Goal: Information Seeking & Learning: Learn about a topic

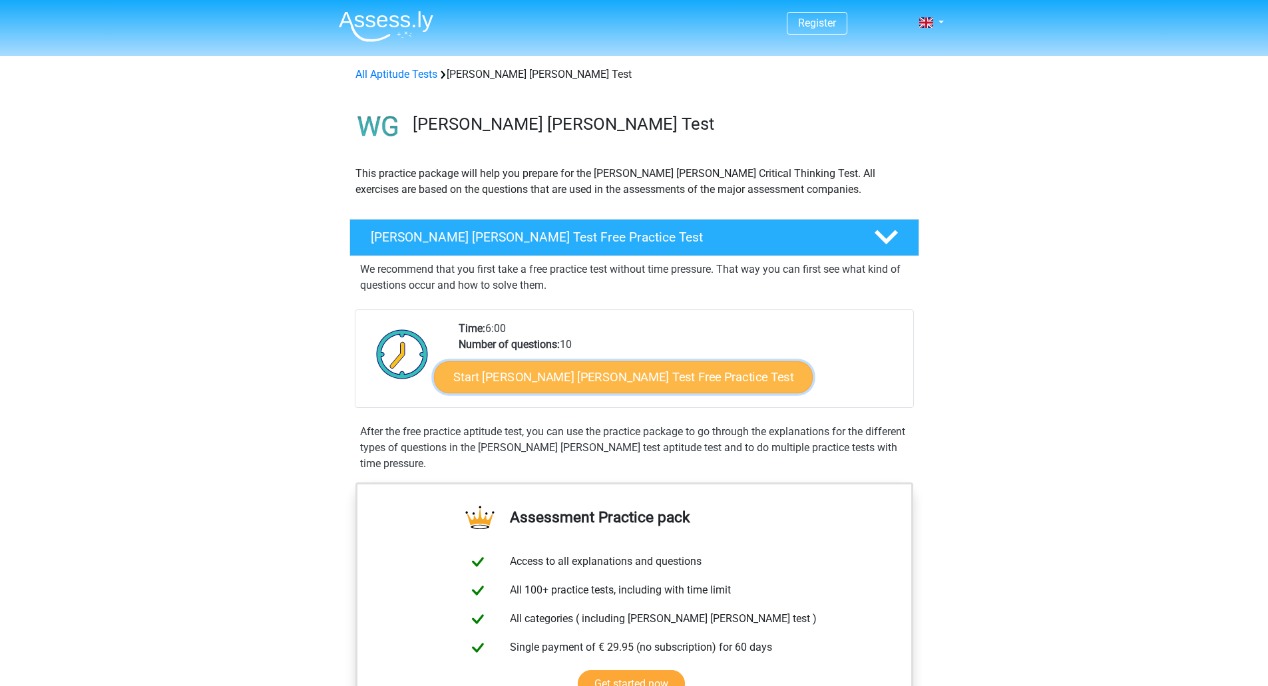
click at [580, 384] on link "Start Watson Glaser Test Free Practice Test" at bounding box center [623, 378] width 379 height 32
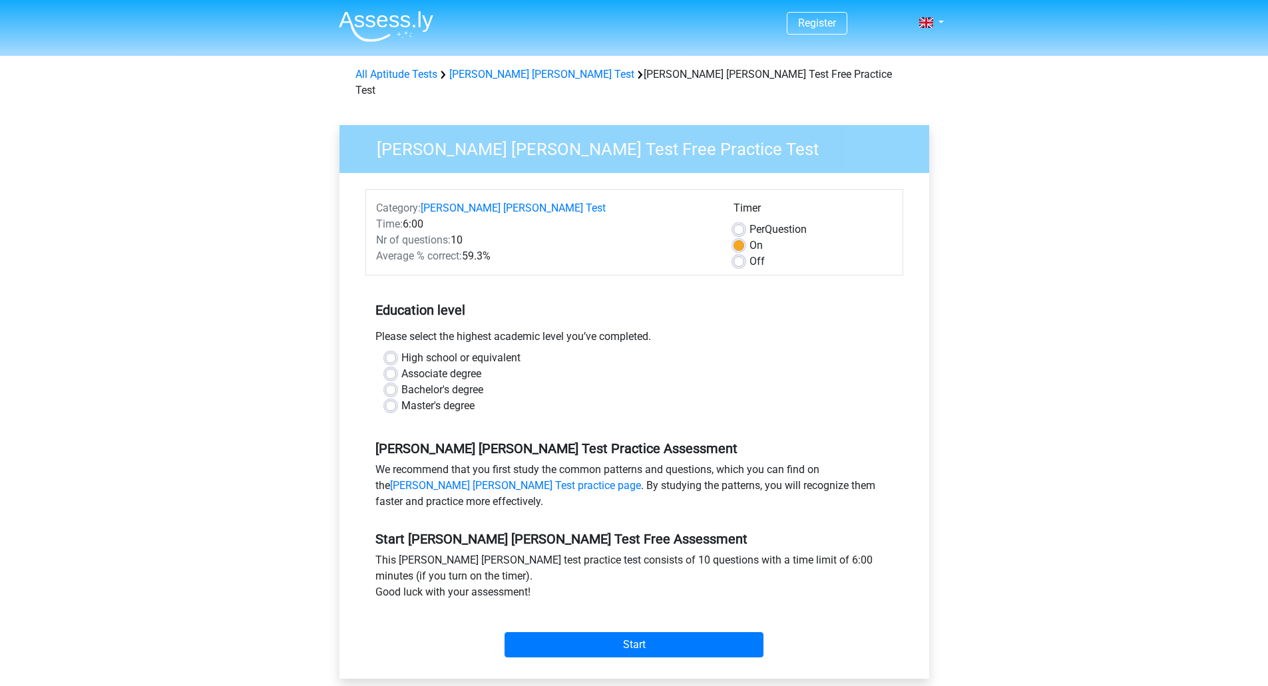
click at [461, 398] on label "Master's degree" at bounding box center [437, 406] width 73 height 16
click at [396, 398] on input "Master's degree" at bounding box center [391, 404] width 11 height 13
radio input "true"
click at [627, 633] on input "Start" at bounding box center [634, 645] width 259 height 25
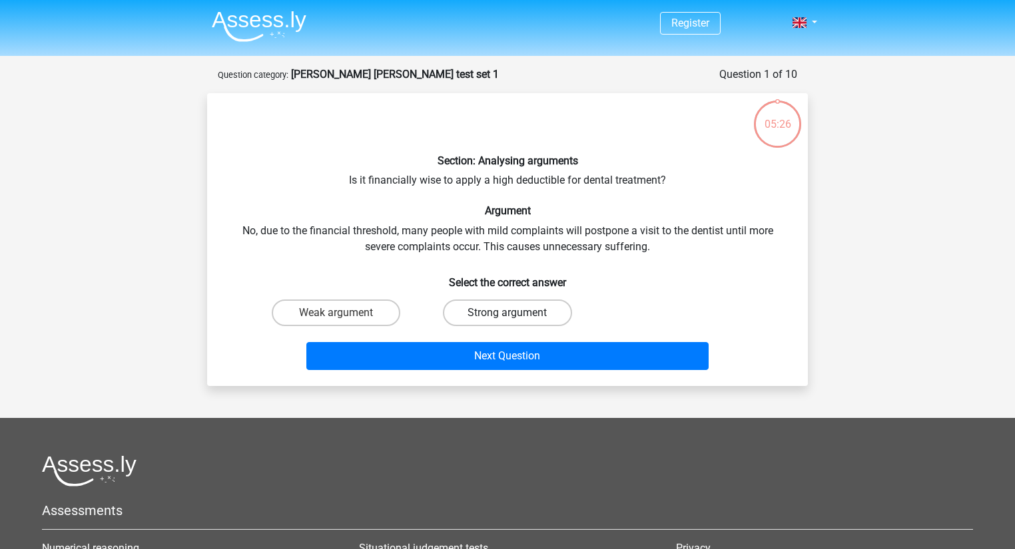
click at [541, 314] on label "Strong argument" at bounding box center [507, 313] width 129 height 27
click at [516, 314] on input "Strong argument" at bounding box center [511, 317] width 9 height 9
radio input "true"
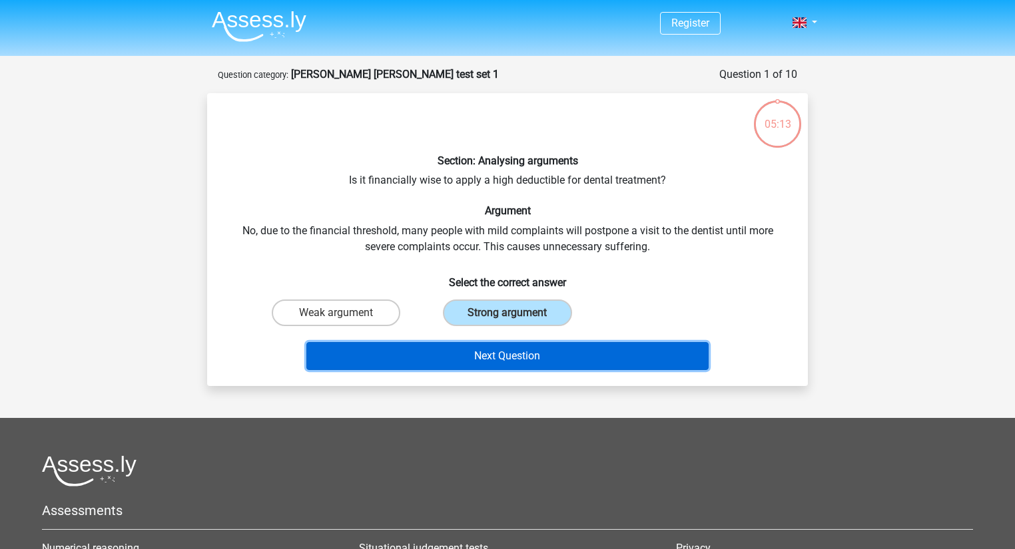
click at [514, 357] on button "Next Question" at bounding box center [507, 356] width 403 height 28
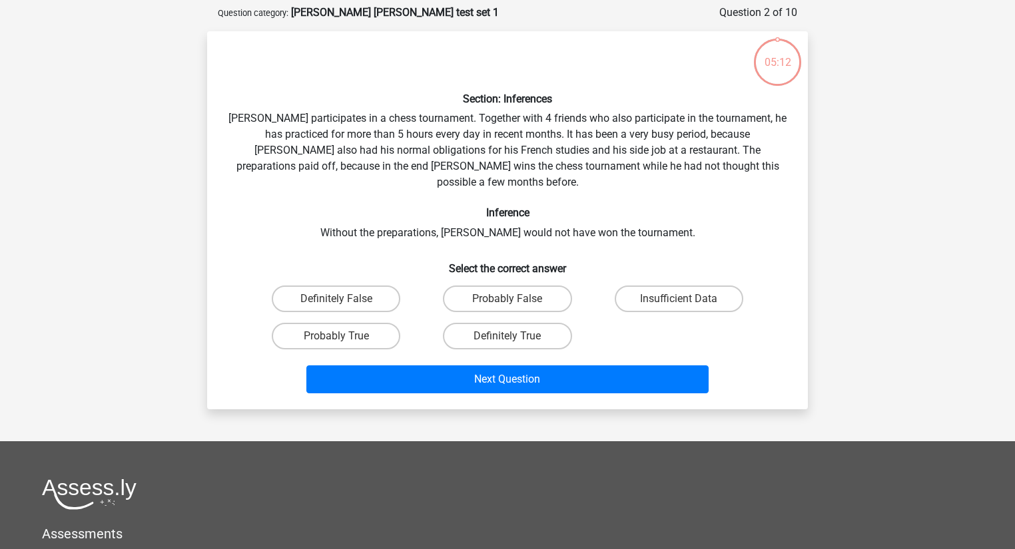
scroll to position [67, 0]
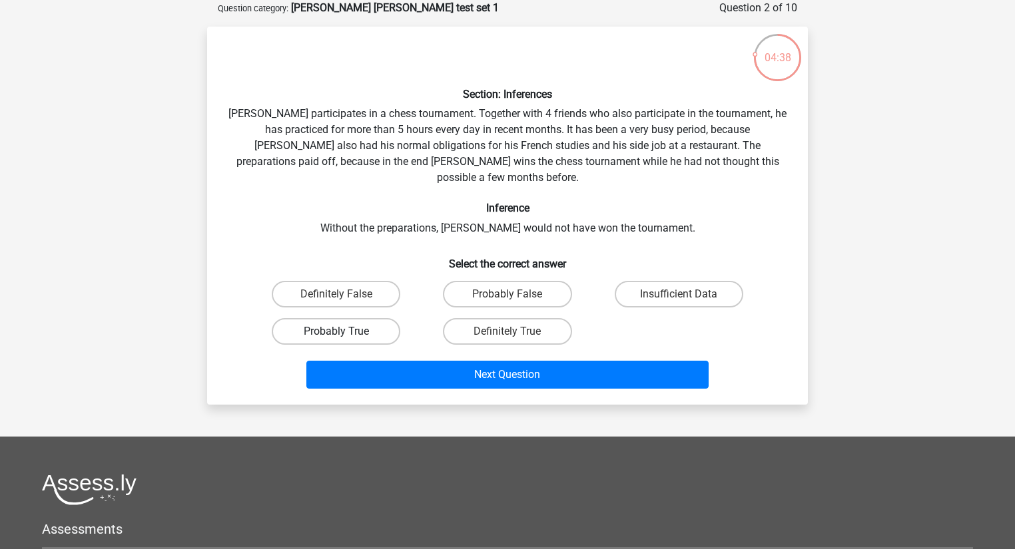
click at [338, 318] on label "Probably True" at bounding box center [336, 331] width 129 height 27
click at [338, 332] on input "Probably True" at bounding box center [340, 336] width 9 height 9
radio input "true"
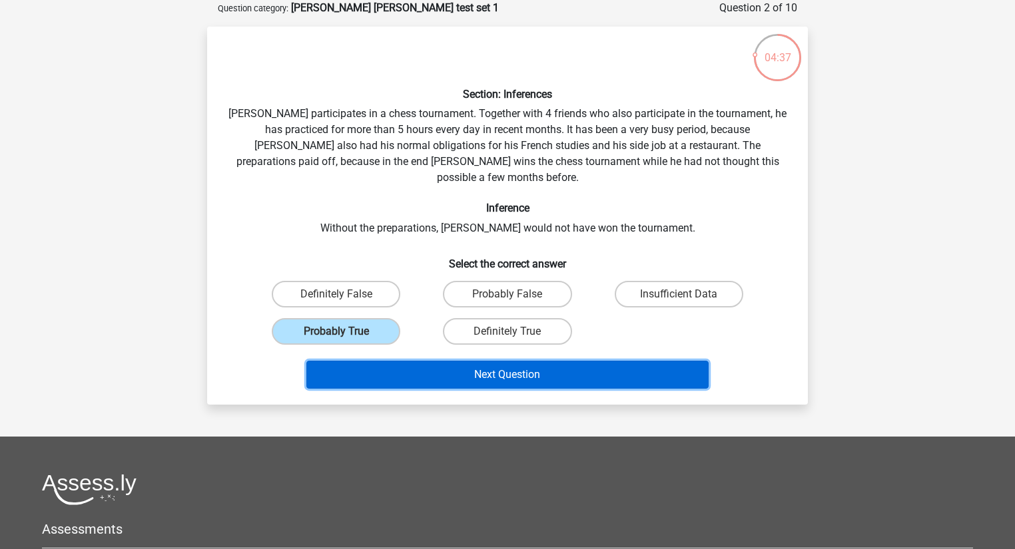
click at [365, 361] on button "Next Question" at bounding box center [507, 375] width 403 height 28
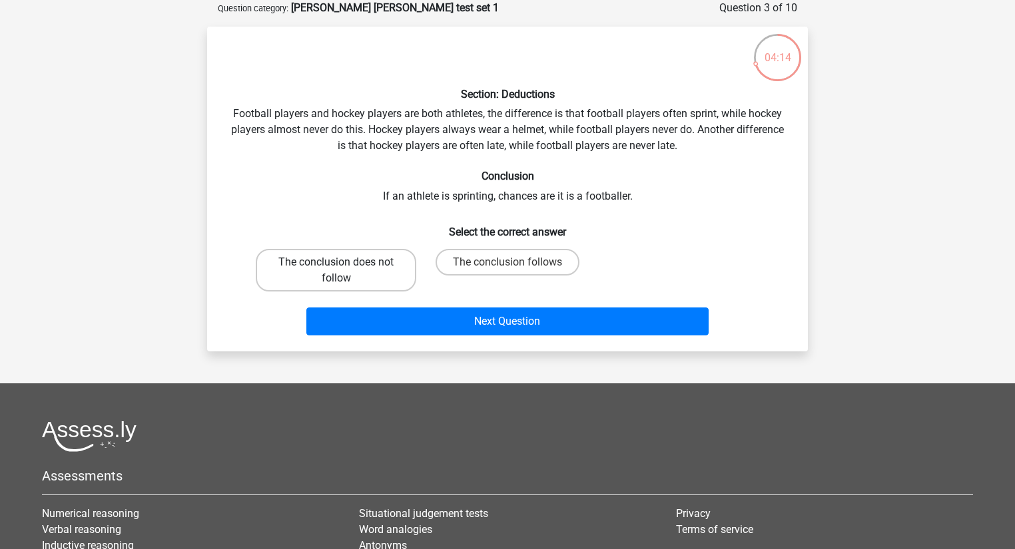
click at [382, 270] on label "The conclusion does not follow" at bounding box center [336, 270] width 160 height 43
click at [345, 270] on input "The conclusion does not follow" at bounding box center [340, 266] width 9 height 9
radio input "true"
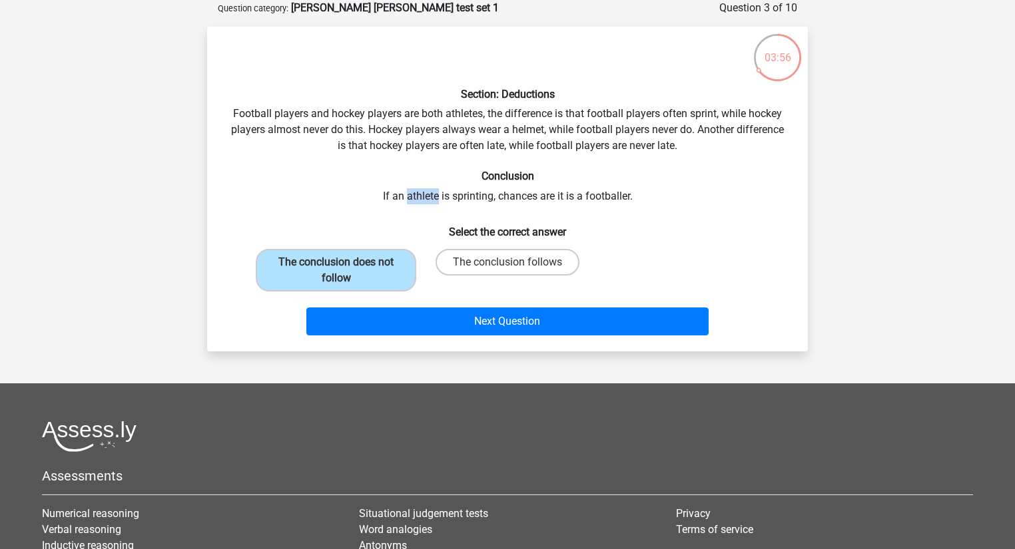
drag, startPoint x: 437, startPoint y: 197, endPoint x: 407, endPoint y: 197, distance: 30.6
click at [407, 197] on div "Section: Deductions Football players and hockey players are both athletes, the …" at bounding box center [507, 189] width 590 height 304
drag, startPoint x: 497, startPoint y: 197, endPoint x: 736, endPoint y: 196, distance: 239.0
click at [736, 196] on div "Section: Deductions Football players and hockey players are both athletes, the …" at bounding box center [507, 189] width 590 height 304
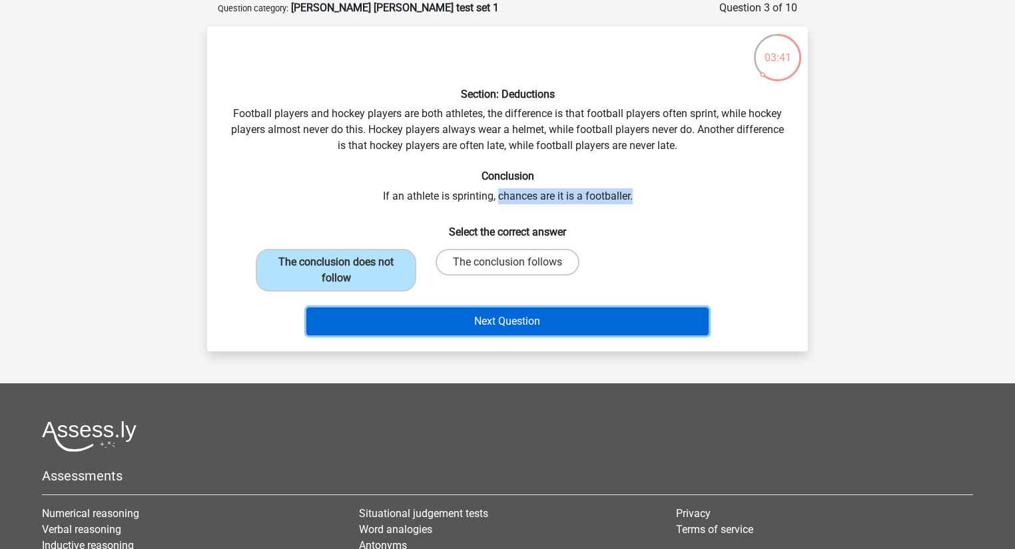
click at [483, 320] on button "Next Question" at bounding box center [507, 322] width 403 height 28
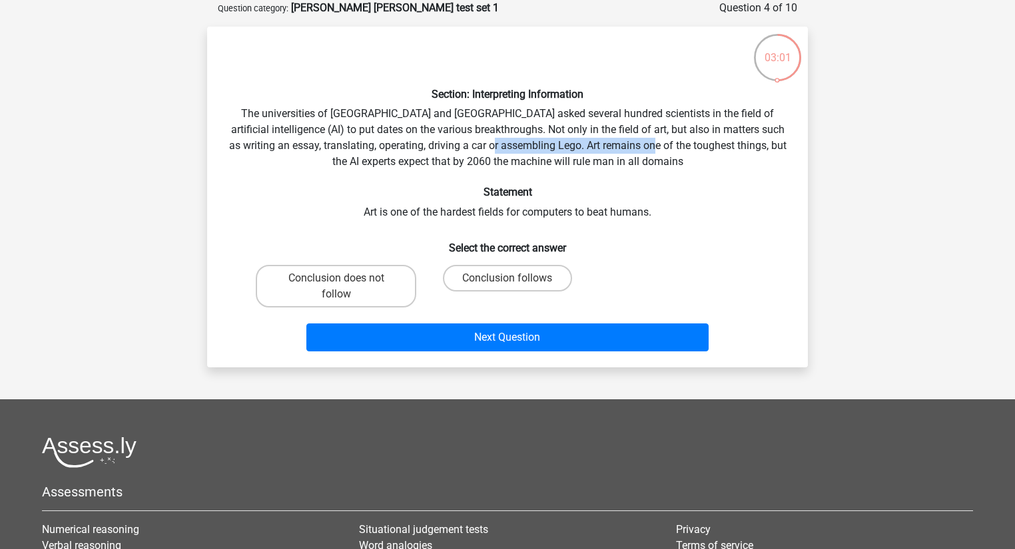
drag, startPoint x: 686, startPoint y: 146, endPoint x: 523, endPoint y: 144, distance: 163.1
click at [523, 144] on div "Section: Interpreting Information The universities of Oxford and Yale asked sev…" at bounding box center [507, 197] width 590 height 320
drag, startPoint x: 564, startPoint y: 170, endPoint x: 587, endPoint y: 168, distance: 22.8
click at [565, 170] on div "Section: Interpreting Information The universities of Oxford and Yale asked sev…" at bounding box center [507, 197] width 590 height 320
drag, startPoint x: 647, startPoint y: 162, endPoint x: 485, endPoint y: 162, distance: 162.5
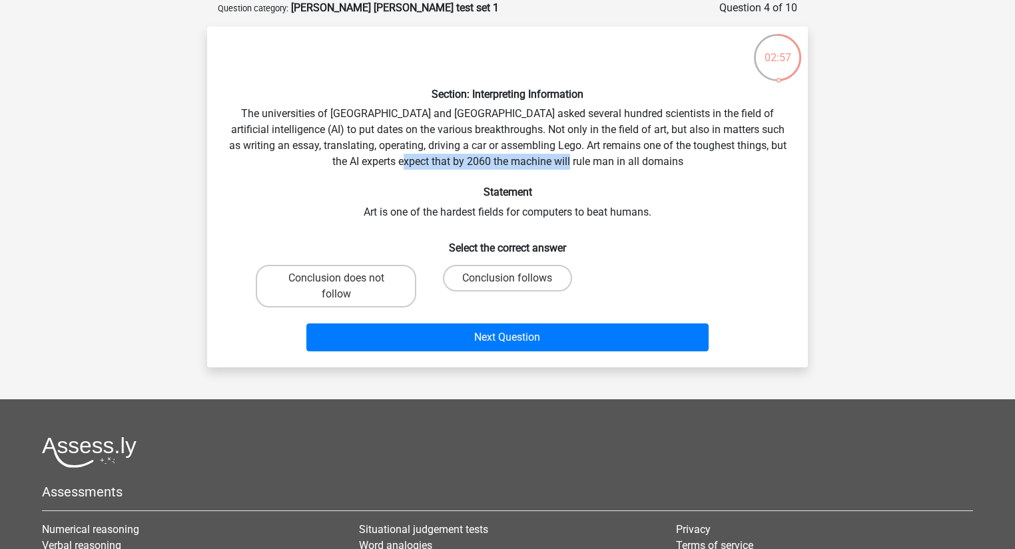
click at [485, 162] on div "Section: Interpreting Information The universities of Oxford and Yale asked sev…" at bounding box center [507, 197] width 590 height 320
click at [509, 283] on input "Conclusion follows" at bounding box center [511, 282] width 9 height 9
radio input "true"
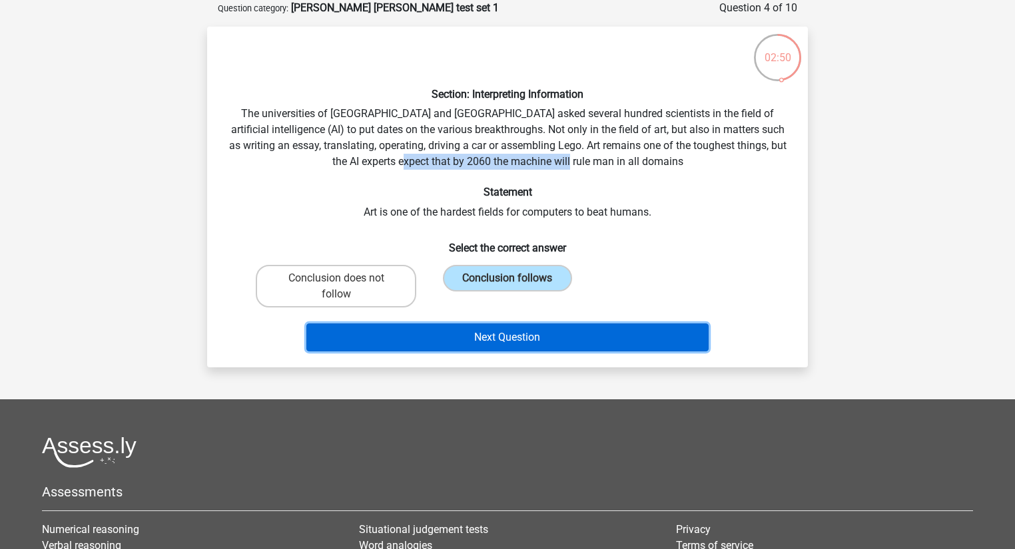
click at [522, 340] on button "Next Question" at bounding box center [507, 338] width 403 height 28
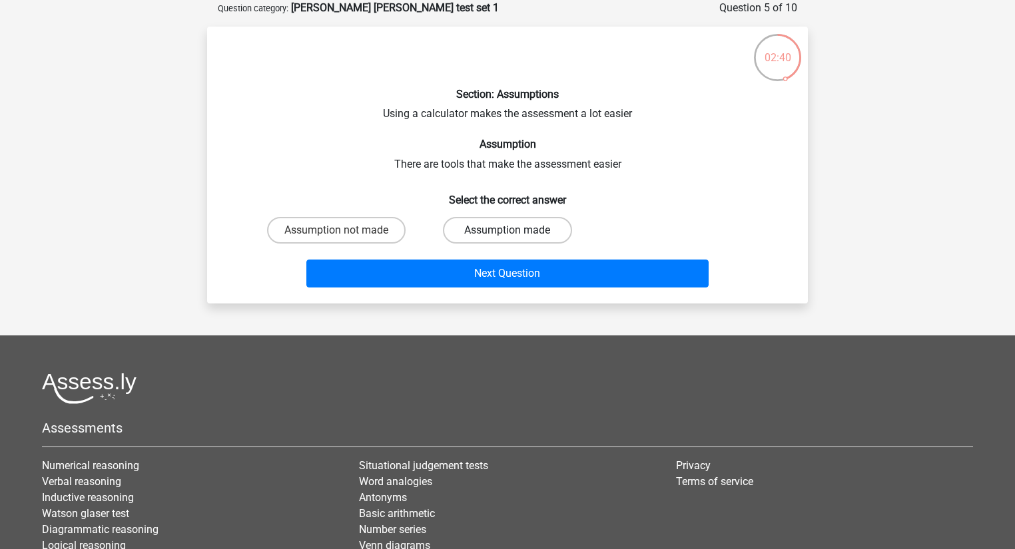
click at [495, 227] on label "Assumption made" at bounding box center [507, 230] width 129 height 27
click at [507, 230] on input "Assumption made" at bounding box center [511, 234] width 9 height 9
radio input "true"
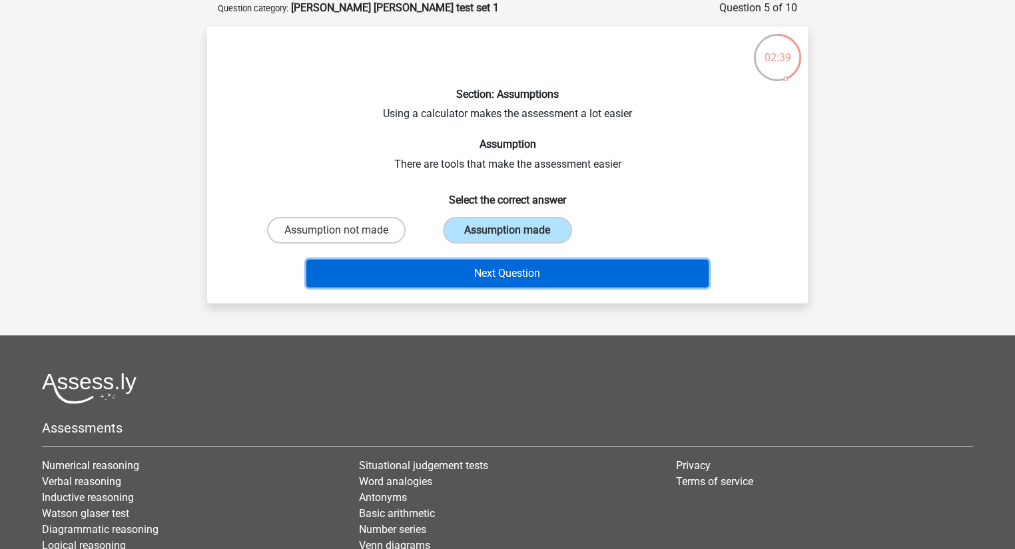
click at [487, 277] on button "Next Question" at bounding box center [507, 274] width 403 height 28
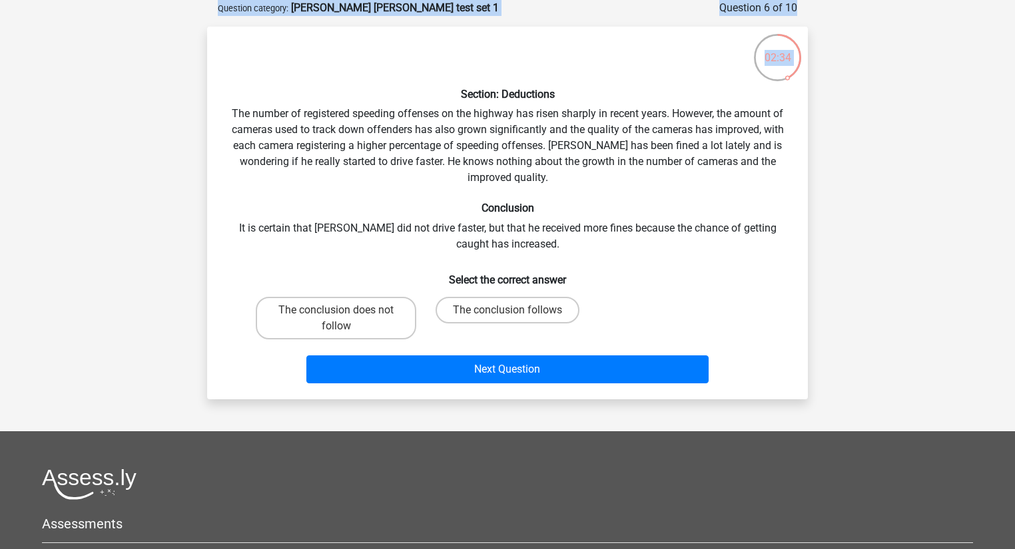
drag, startPoint x: 774, startPoint y: 56, endPoint x: 779, endPoint y: 72, distance: 16.8
click at [807, 55] on div "02:34 Question 6 of 10 Question category: watson glaser test set 1 Section: Ded…" at bounding box center [507, 199] width 622 height 399
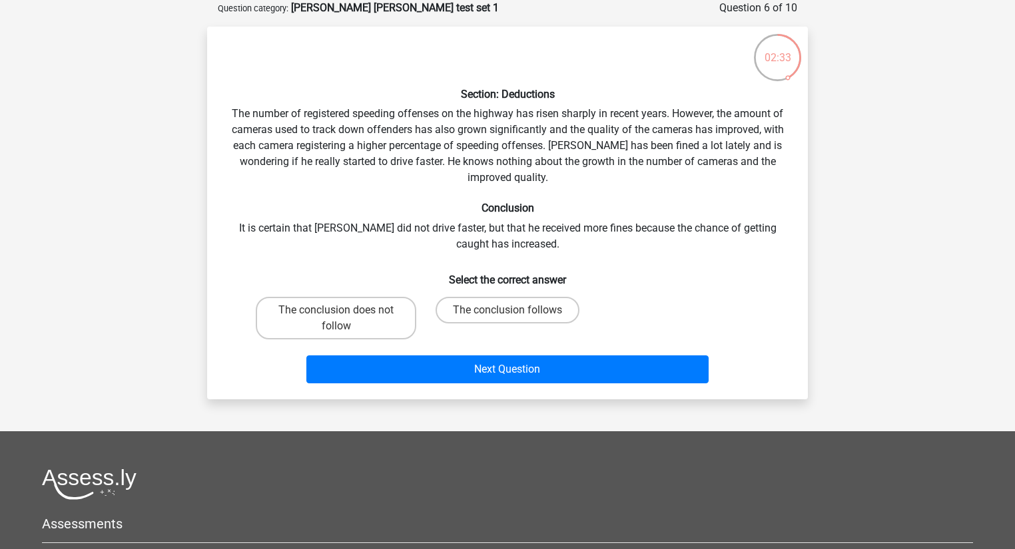
click at [695, 131] on div "Section: Deductions The number of registered speeding offenses on the highway h…" at bounding box center [507, 213] width 590 height 352
click at [518, 310] on label "The conclusion follows" at bounding box center [507, 310] width 144 height 27
click at [516, 310] on input "The conclusion follows" at bounding box center [511, 314] width 9 height 9
radio input "true"
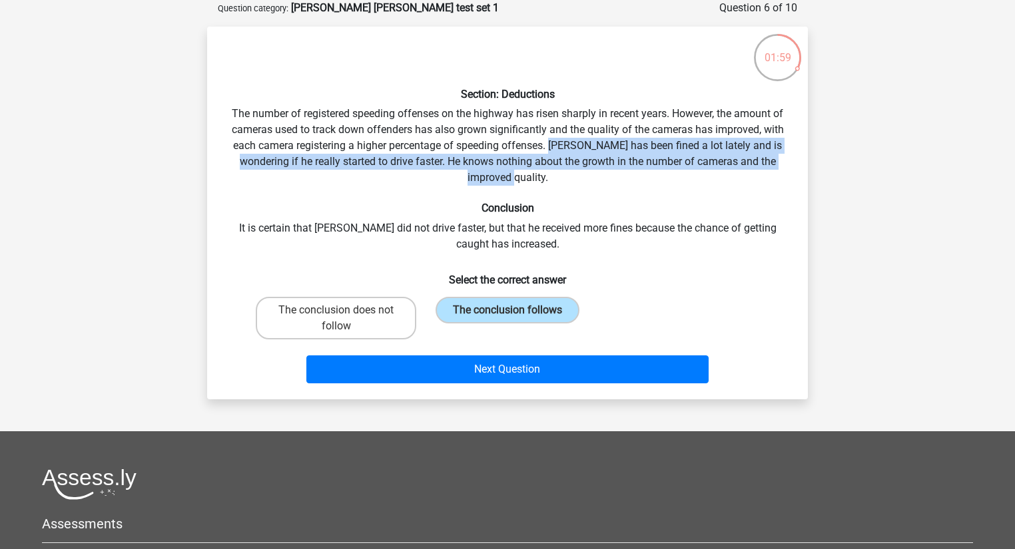
drag, startPoint x: 551, startPoint y: 146, endPoint x: 550, endPoint y: 170, distance: 24.0
click at [550, 170] on div "Section: Deductions The number of registered speeding offenses on the highway h…" at bounding box center [507, 213] width 590 height 352
click at [370, 318] on label "The conclusion does not follow" at bounding box center [336, 318] width 160 height 43
click at [345, 318] on input "The conclusion does not follow" at bounding box center [340, 314] width 9 height 9
radio input "true"
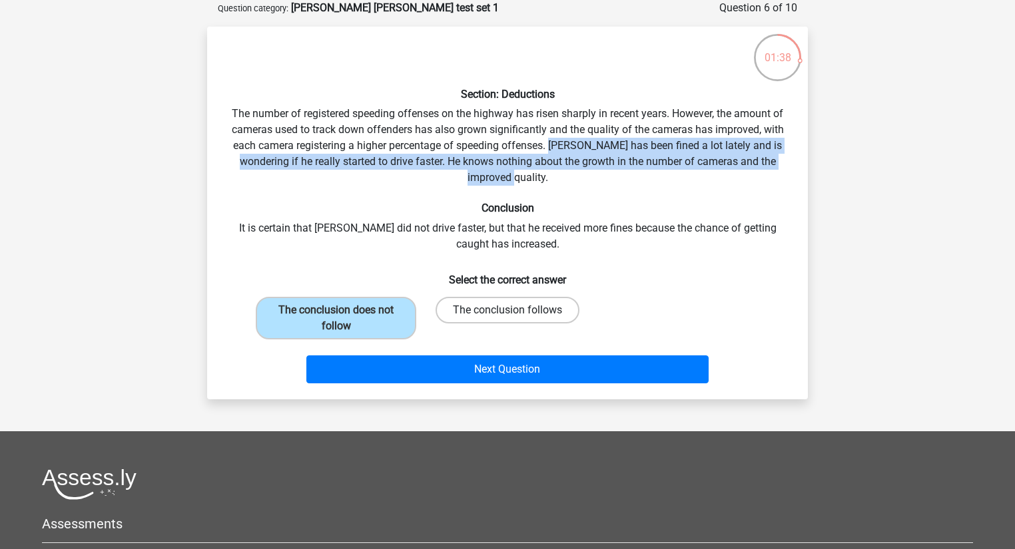
click at [453, 307] on label "The conclusion follows" at bounding box center [507, 310] width 144 height 27
click at [507, 310] on input "The conclusion follows" at bounding box center [511, 314] width 9 height 9
radio input "true"
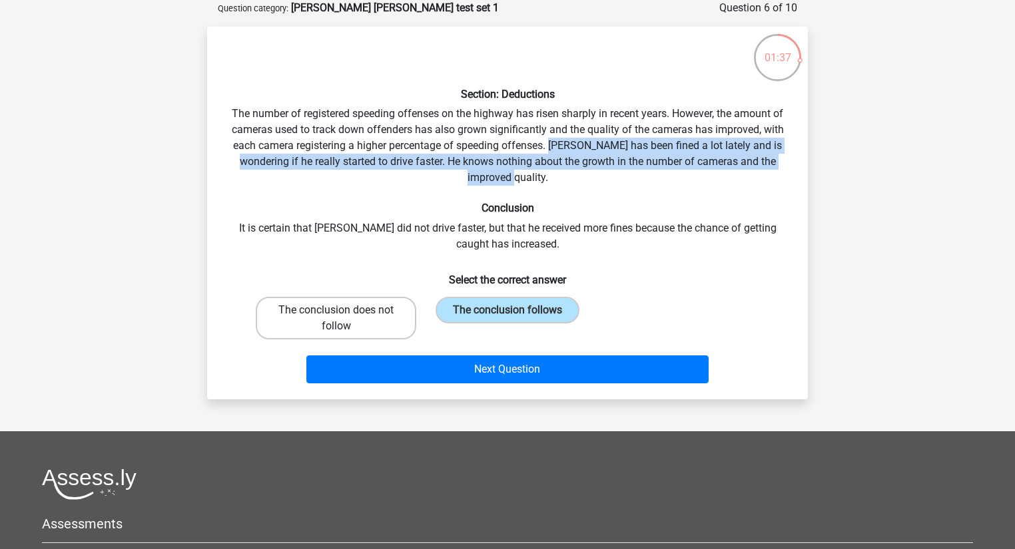
click at [365, 314] on label "The conclusion does not follow" at bounding box center [336, 318] width 160 height 43
click at [345, 314] on input "The conclusion does not follow" at bounding box center [340, 314] width 9 height 9
radio input "true"
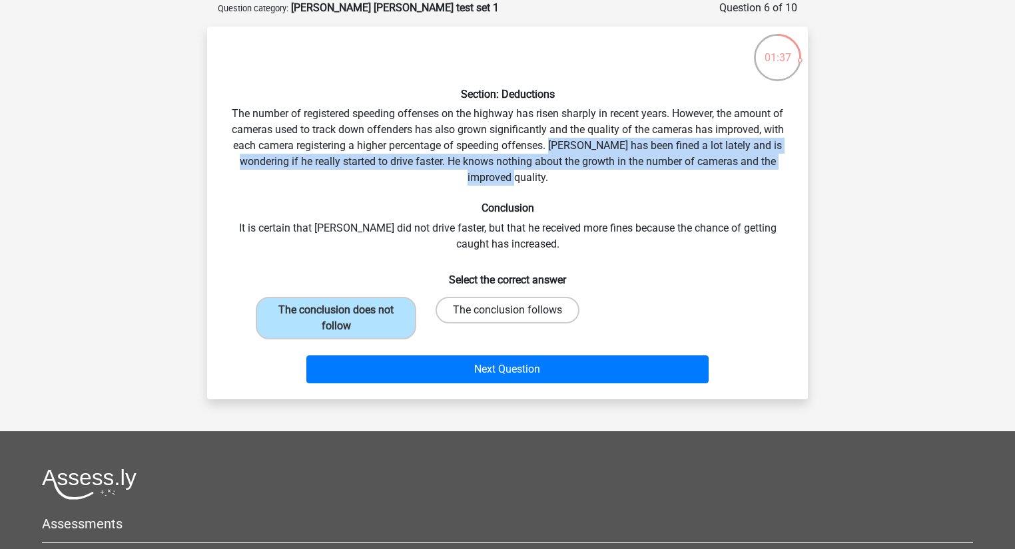
drag, startPoint x: 467, startPoint y: 317, endPoint x: 459, endPoint y: 316, distance: 8.0
click at [467, 316] on label "The conclusion follows" at bounding box center [507, 310] width 144 height 27
click at [507, 316] on input "The conclusion follows" at bounding box center [511, 314] width 9 height 9
radio input "true"
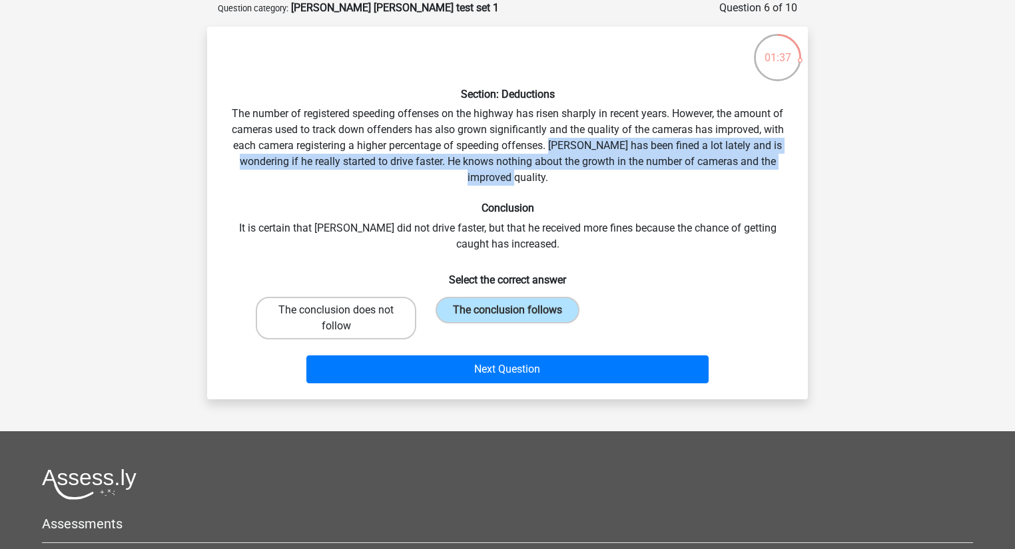
click at [399, 320] on label "The conclusion does not follow" at bounding box center [336, 318] width 160 height 43
click at [345, 319] on input "The conclusion does not follow" at bounding box center [340, 314] width 9 height 9
radio input "true"
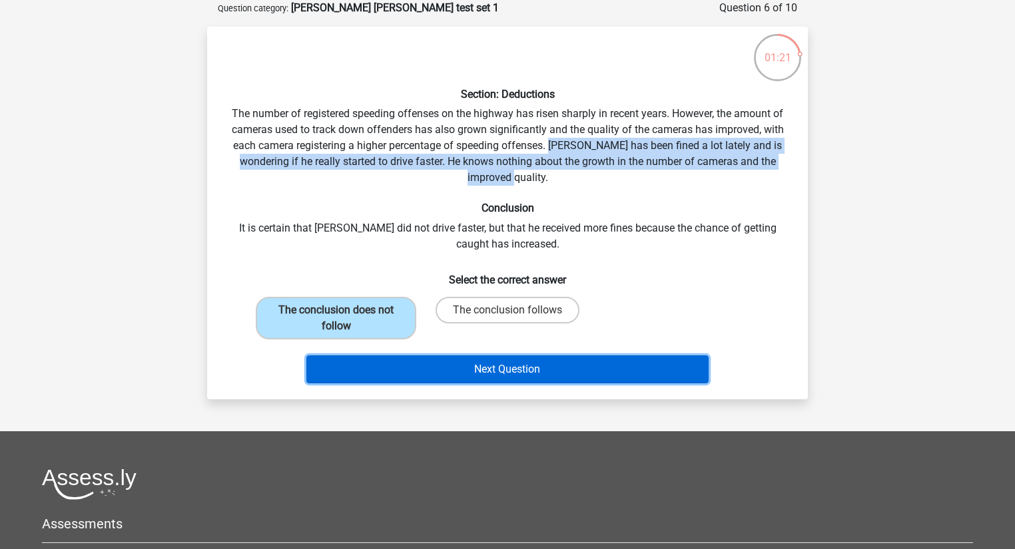
click at [485, 374] on button "Next Question" at bounding box center [507, 370] width 403 height 28
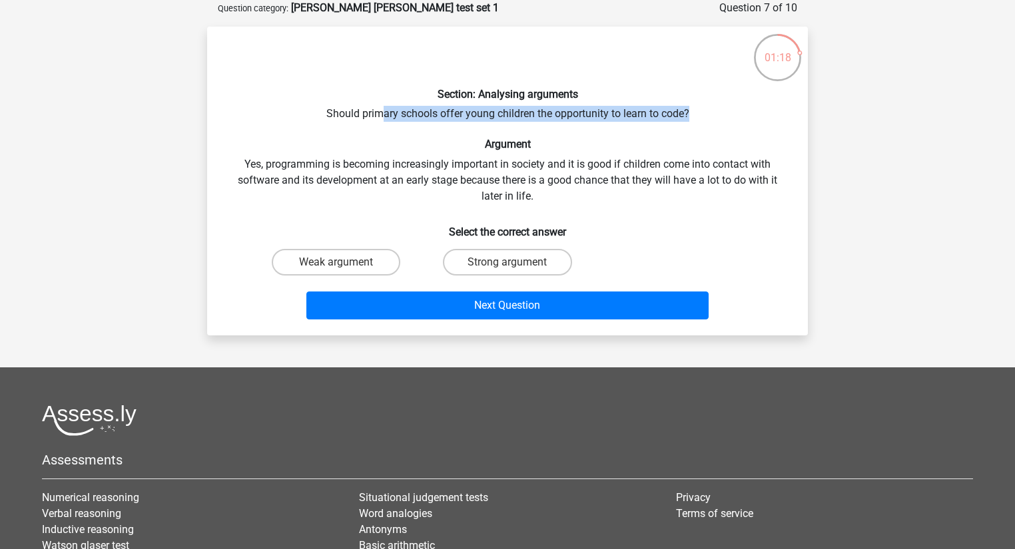
drag, startPoint x: 384, startPoint y: 117, endPoint x: 707, endPoint y: 117, distance: 323.6
click at [707, 117] on div "Section: Analysing arguments Should primary schools offer young children the op…" at bounding box center [507, 181] width 590 height 288
click at [708, 131] on div "Section: Analysing arguments Should primary schools offer young children the op…" at bounding box center [507, 181] width 590 height 288
click at [526, 261] on label "Strong argument" at bounding box center [507, 262] width 129 height 27
click at [516, 262] on input "Strong argument" at bounding box center [511, 266] width 9 height 9
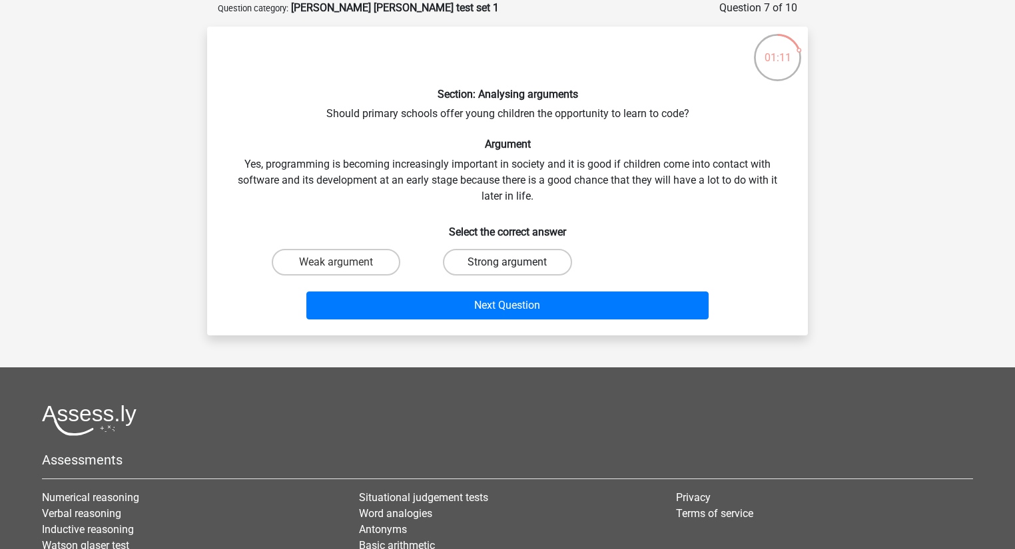
radio input "true"
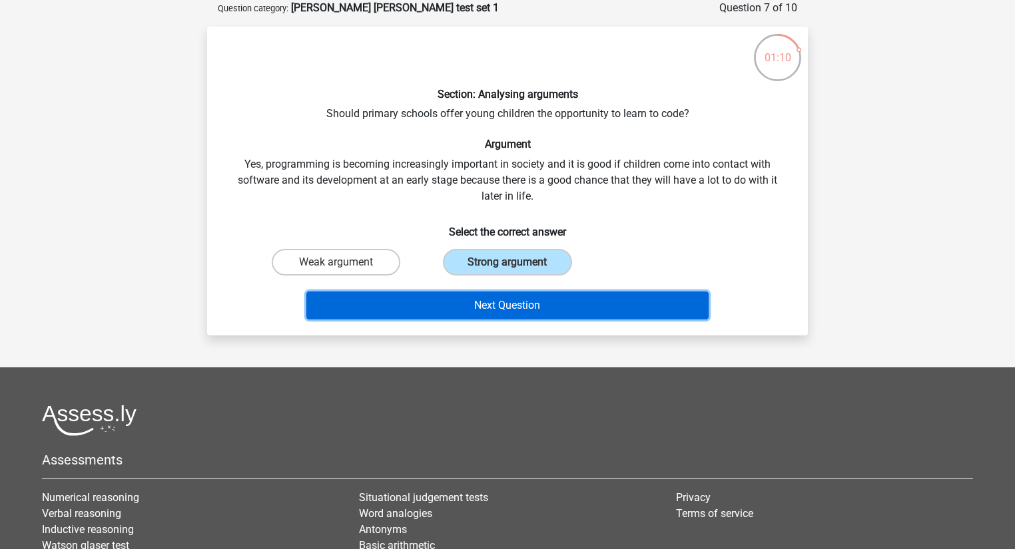
click at [539, 304] on button "Next Question" at bounding box center [507, 306] width 403 height 28
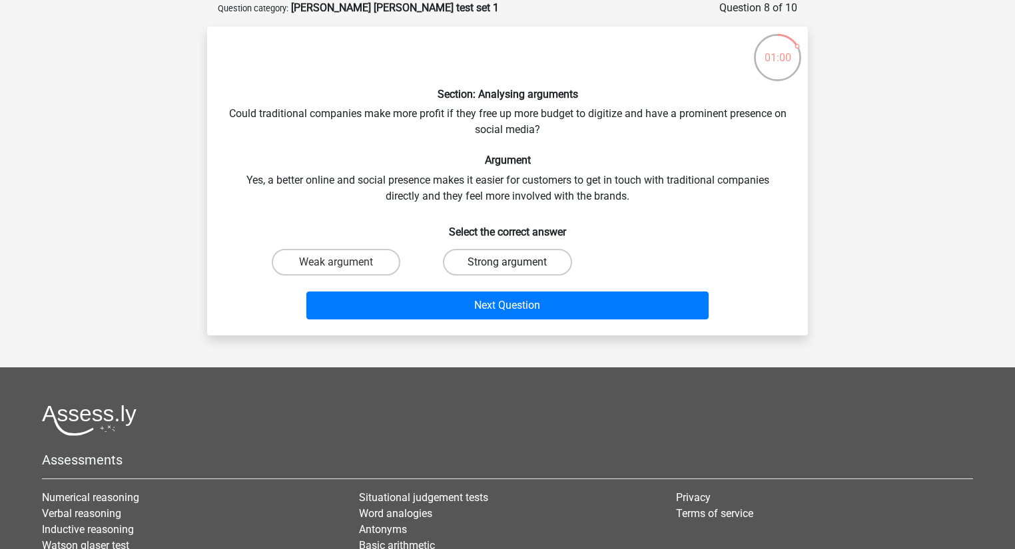
click at [533, 260] on label "Strong argument" at bounding box center [507, 262] width 129 height 27
click at [516, 262] on input "Strong argument" at bounding box center [511, 266] width 9 height 9
radio input "true"
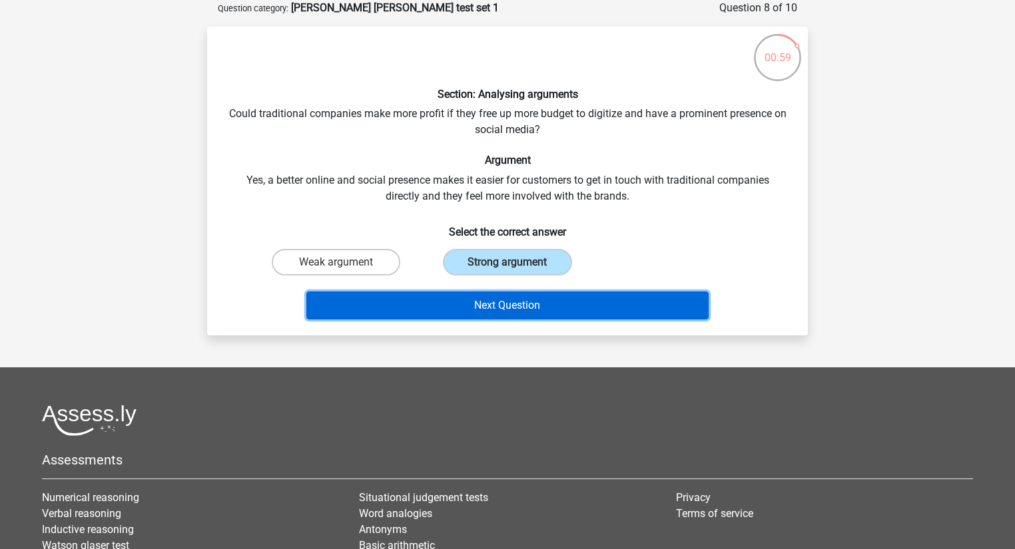
click at [541, 293] on button "Next Question" at bounding box center [507, 306] width 403 height 28
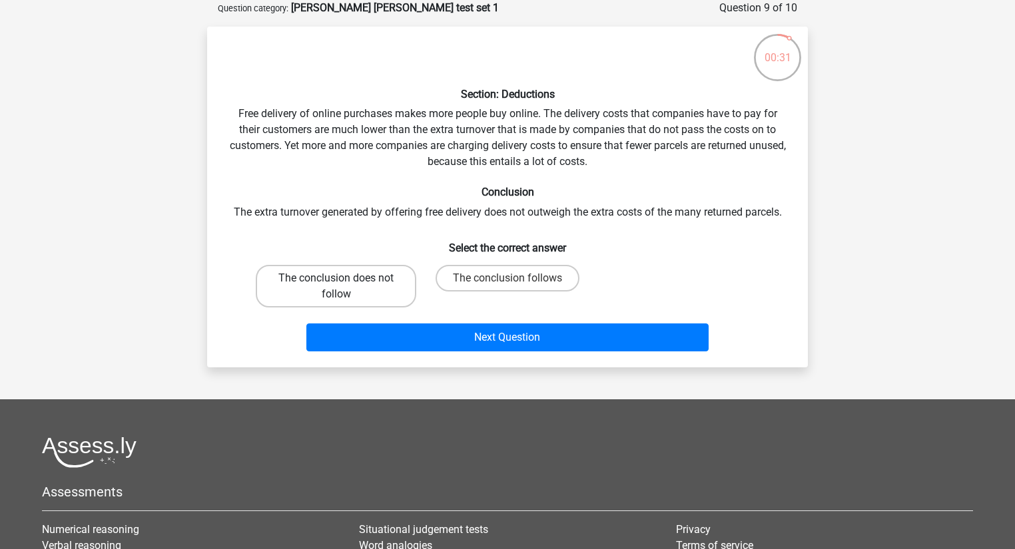
click at [397, 286] on label "The conclusion does not follow" at bounding box center [336, 286] width 160 height 43
click at [345, 286] on input "The conclusion does not follow" at bounding box center [340, 282] width 9 height 9
radio input "true"
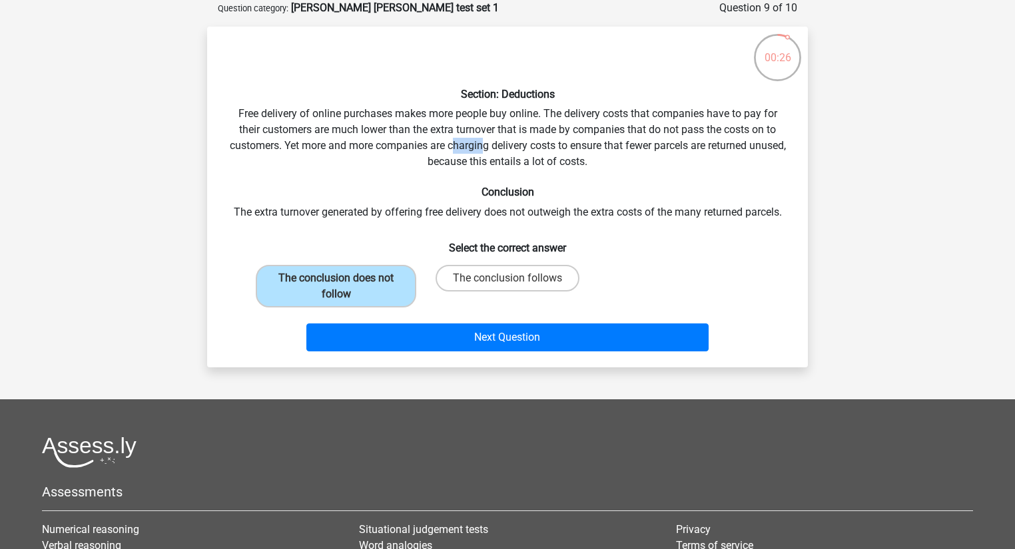
drag, startPoint x: 474, startPoint y: 146, endPoint x: 505, endPoint y: 148, distance: 31.4
click at [503, 148] on div "Section: Deductions Free delivery of online purchases makes more people buy onl…" at bounding box center [507, 197] width 590 height 320
click at [541, 154] on div "Section: Deductions Free delivery of online purchases makes more people buy onl…" at bounding box center [507, 197] width 590 height 320
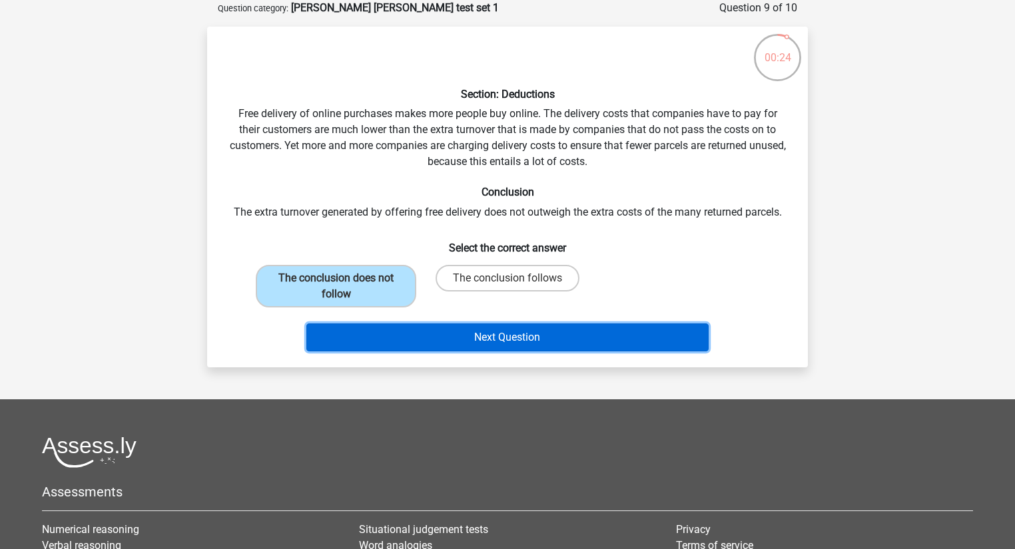
click at [525, 342] on button "Next Question" at bounding box center [507, 338] width 403 height 28
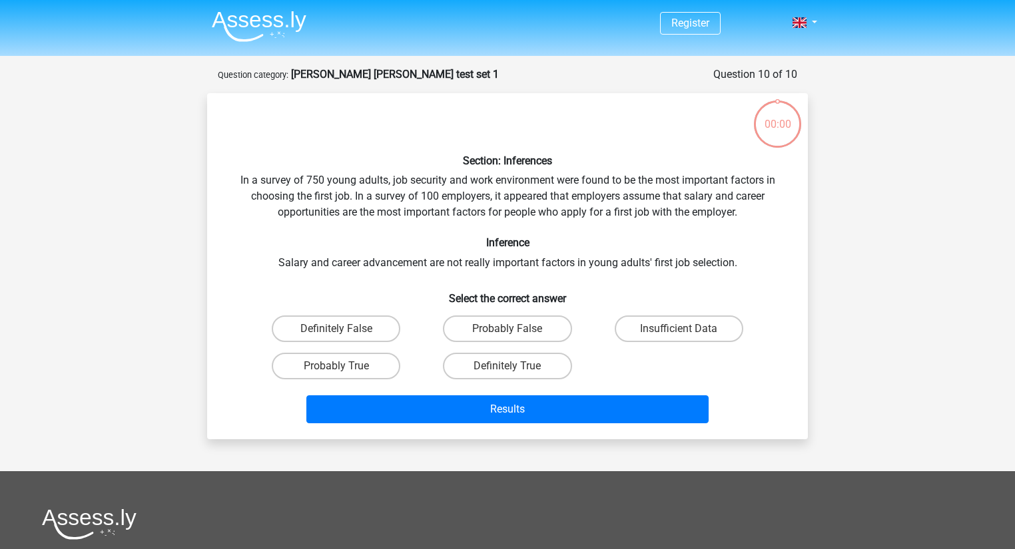
scroll to position [67, 0]
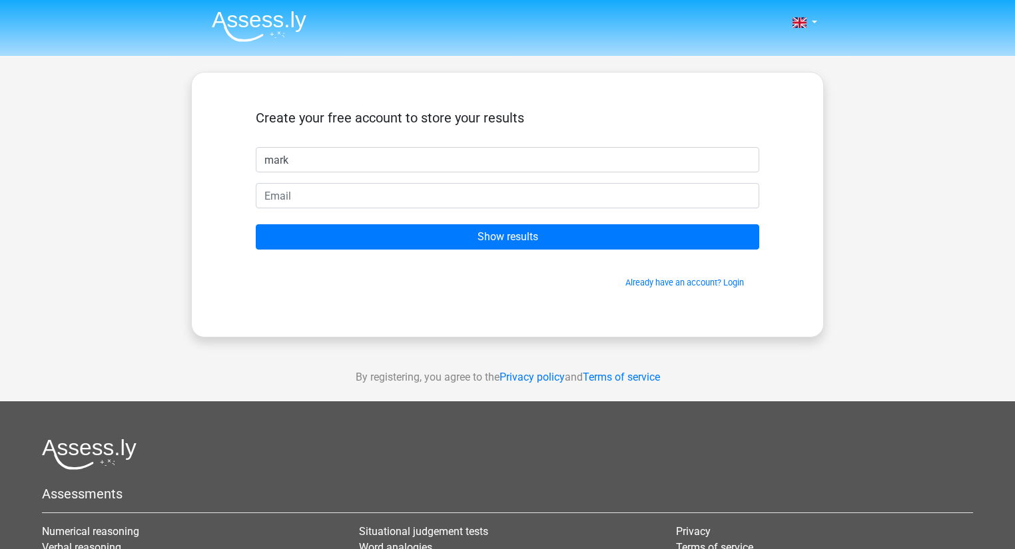
type input "mark"
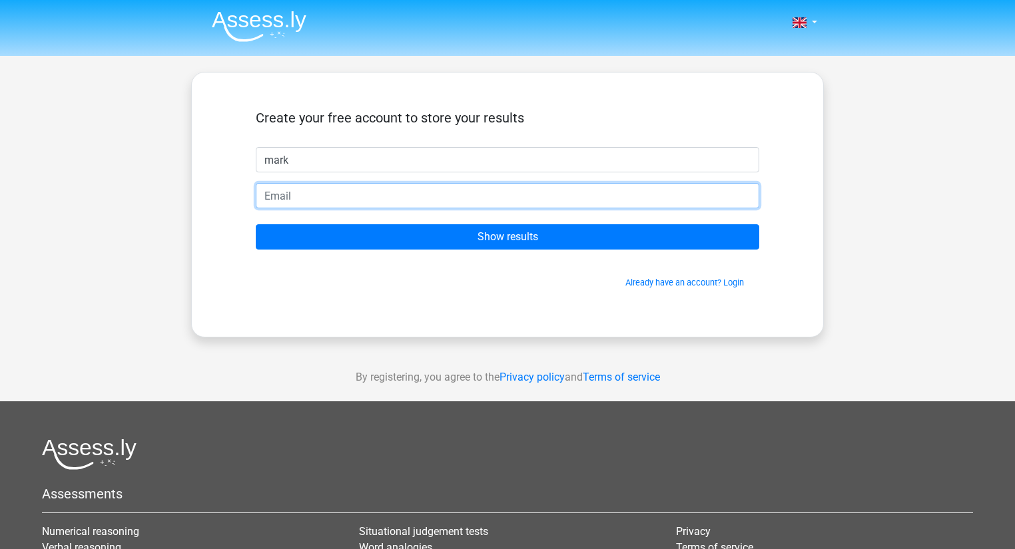
click at [567, 188] on input "email" at bounding box center [507, 195] width 503 height 25
type input "[EMAIL_ADDRESS][PERSON_NAME][DOMAIN_NAME]"
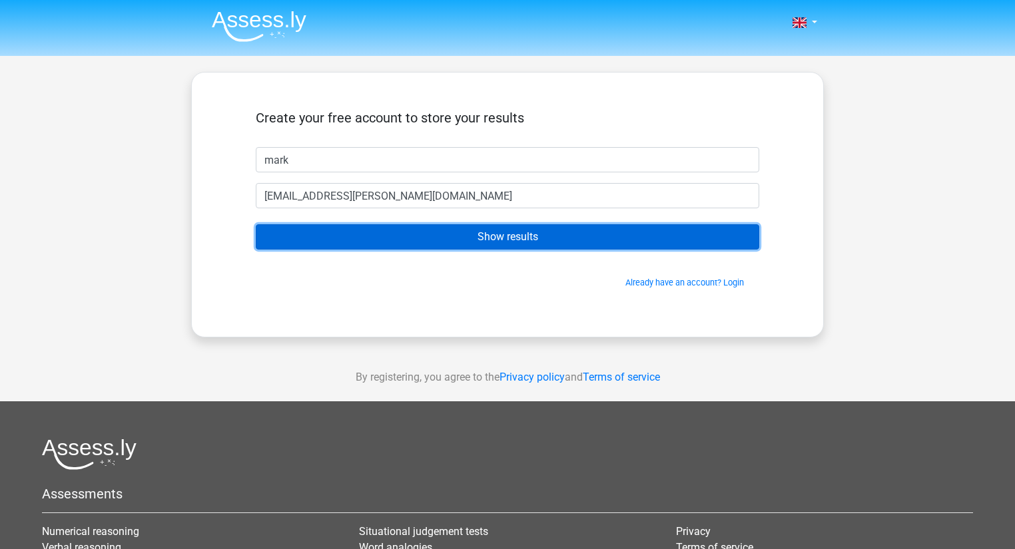
click at [465, 245] on input "Show results" at bounding box center [507, 236] width 503 height 25
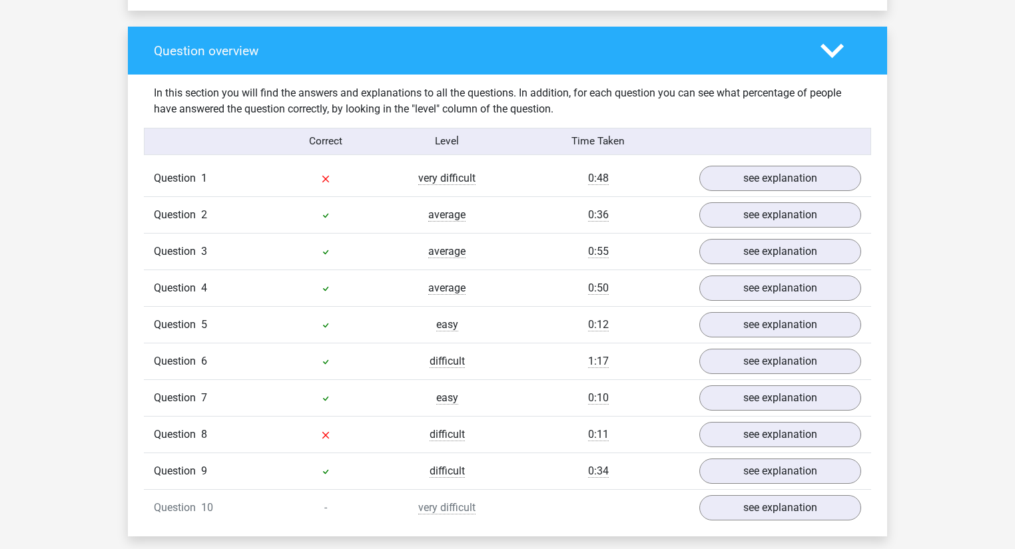
scroll to position [1012, 0]
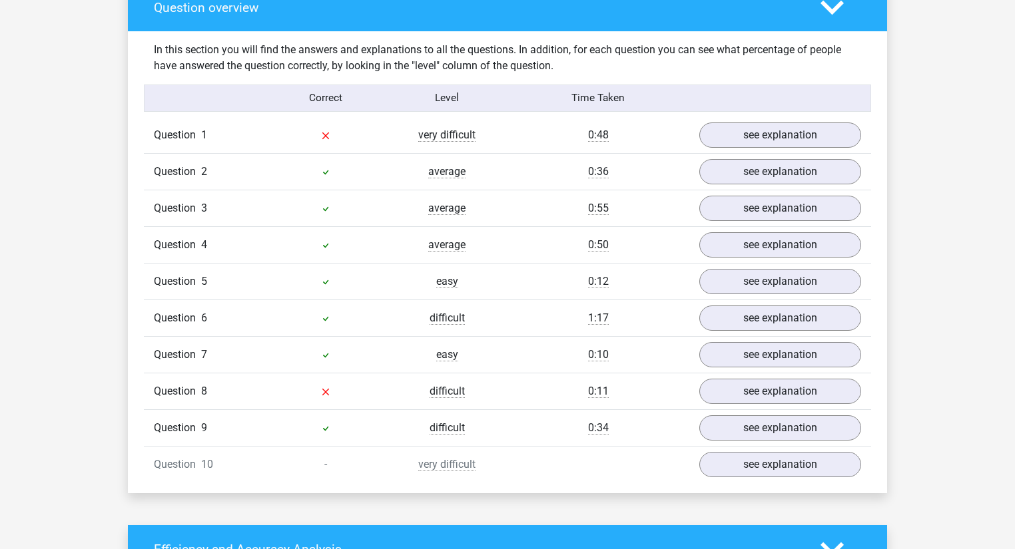
drag, startPoint x: 332, startPoint y: 125, endPoint x: 304, endPoint y: 132, distance: 28.9
click at [304, 131] on div at bounding box center [325, 135] width 121 height 16
click at [760, 453] on link "see explanation" at bounding box center [780, 464] width 186 height 29
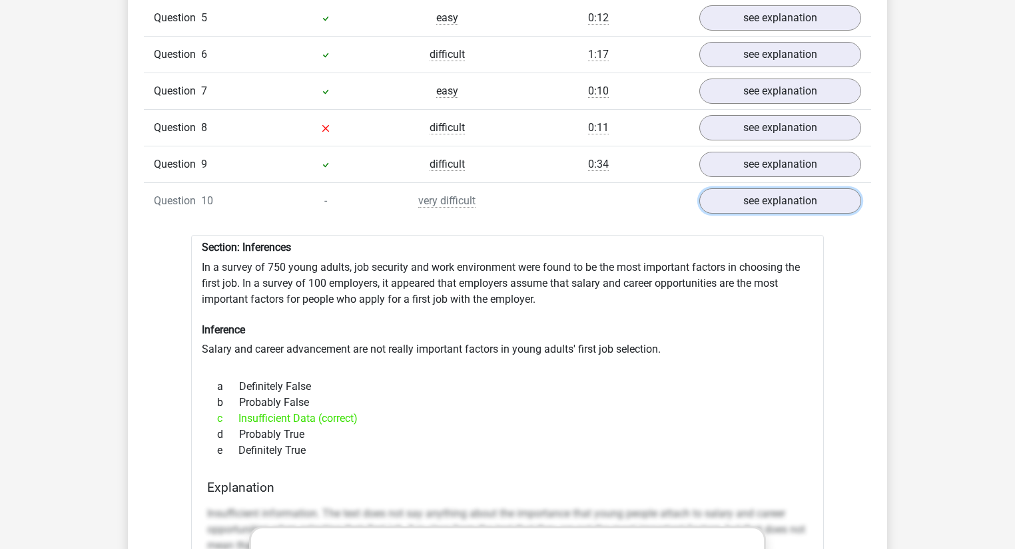
scroll to position [1332, 0]
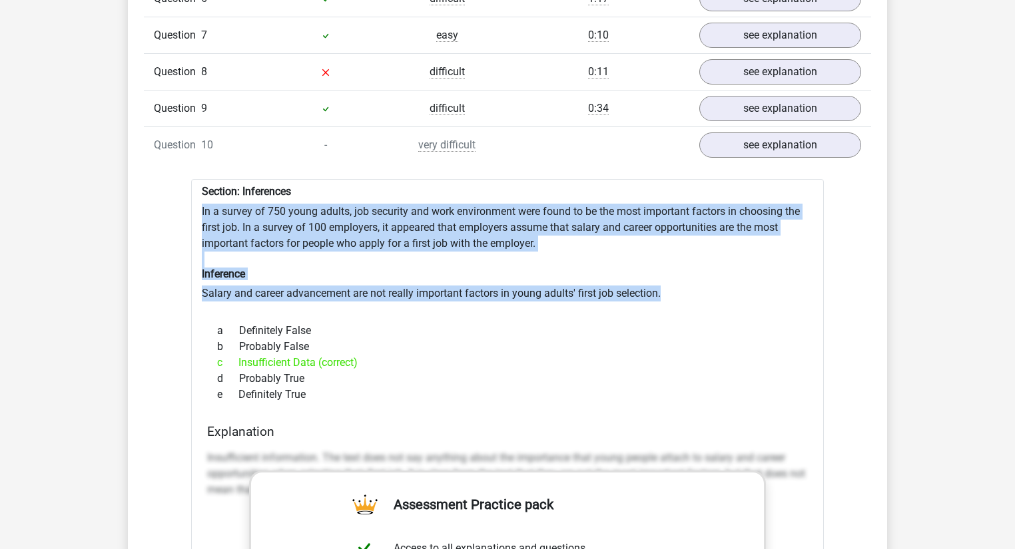
drag, startPoint x: 667, startPoint y: 277, endPoint x: 186, endPoint y: 206, distance: 486.0
click at [180, 197] on div "Question 1 very difficult 0:48 see explanation Section: Analysing arguments Is …" at bounding box center [507, 352] width 707 height 1108
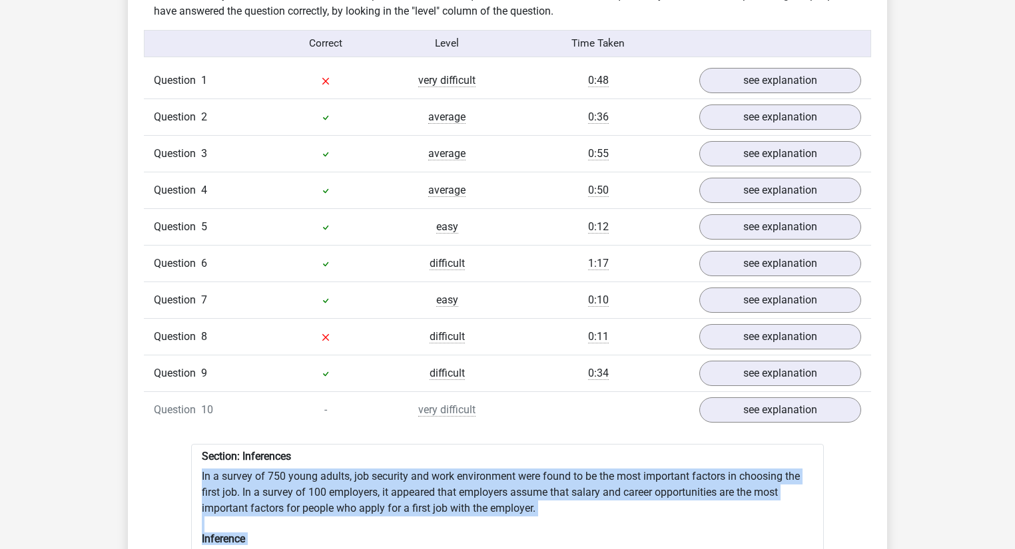
scroll to position [1065, 0]
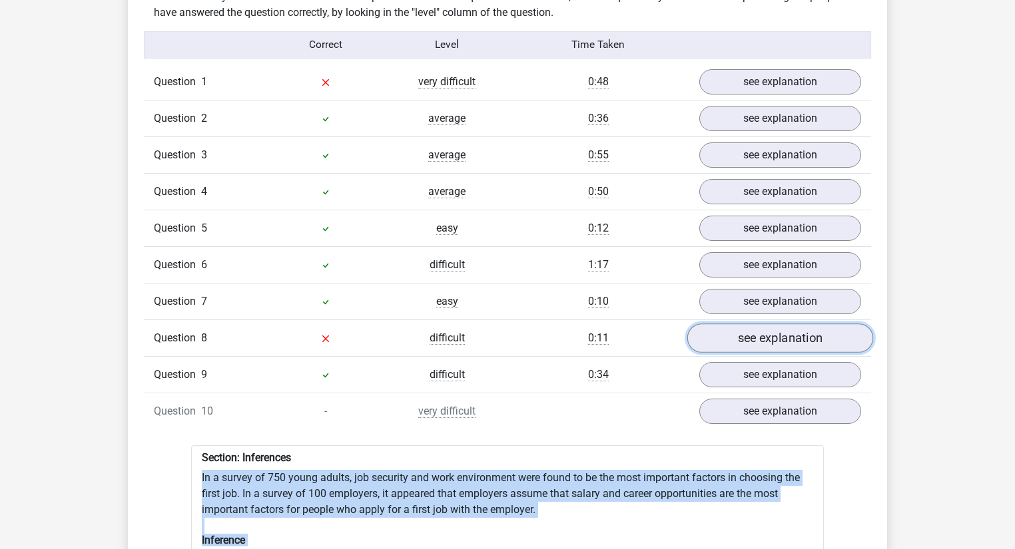
click at [762, 331] on link "see explanation" at bounding box center [780, 338] width 186 height 29
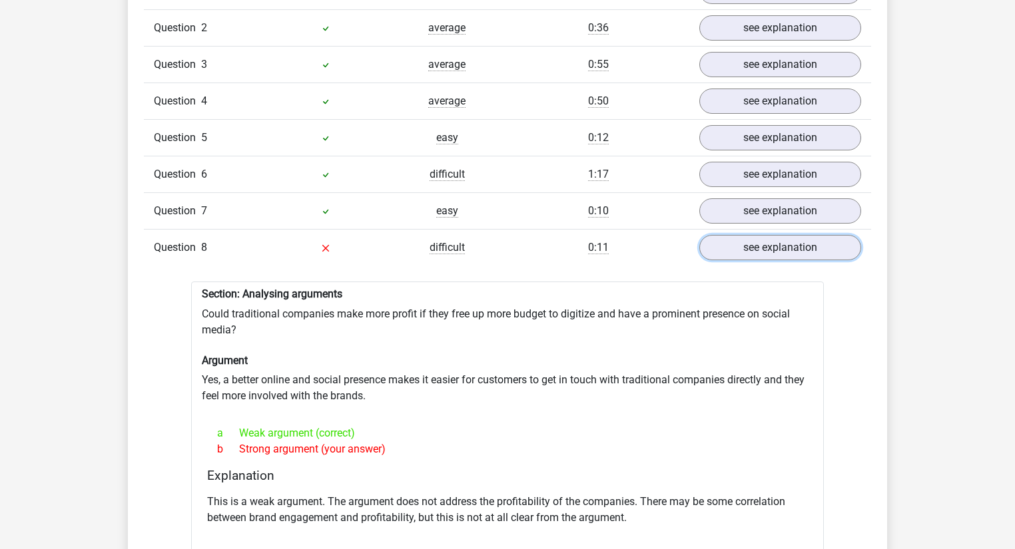
scroll to position [1225, 0]
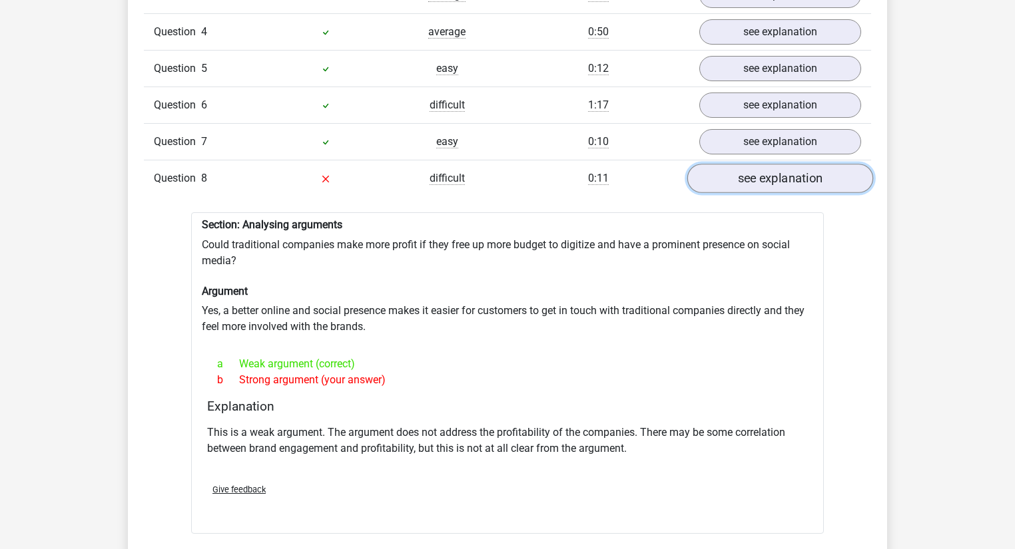
click at [808, 164] on link "see explanation" at bounding box center [780, 178] width 186 height 29
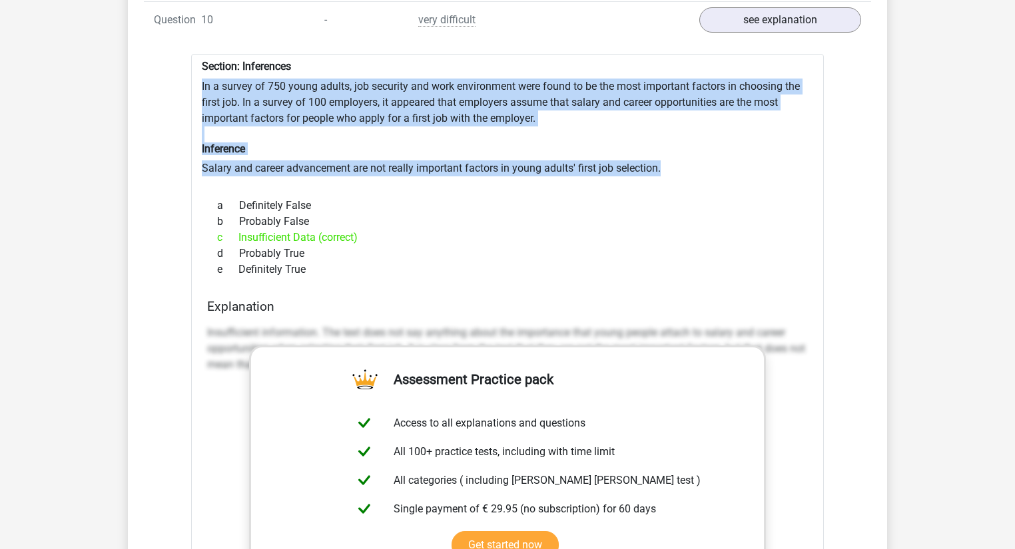
scroll to position [1438, 0]
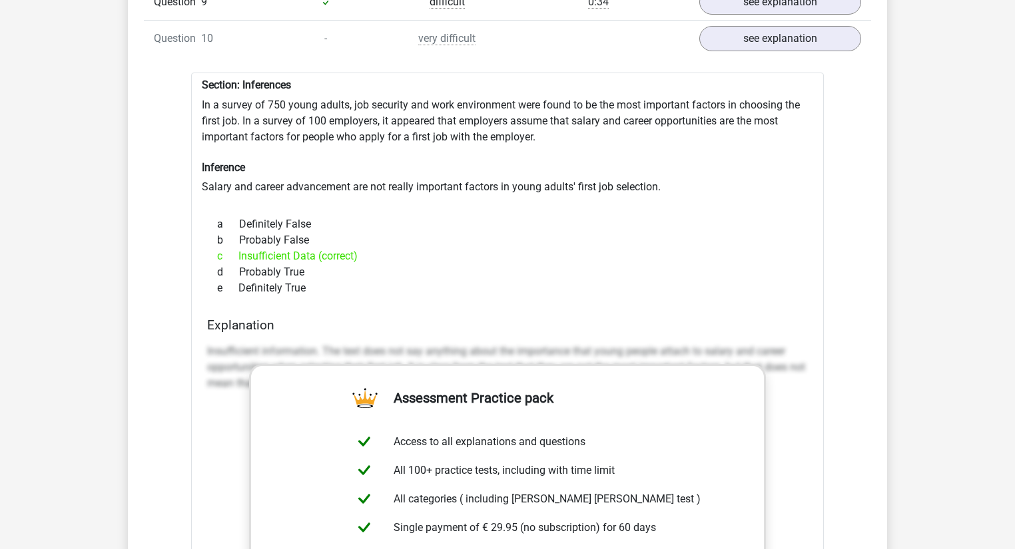
click at [553, 264] on div "d Probably True" at bounding box center [507, 272] width 601 height 16
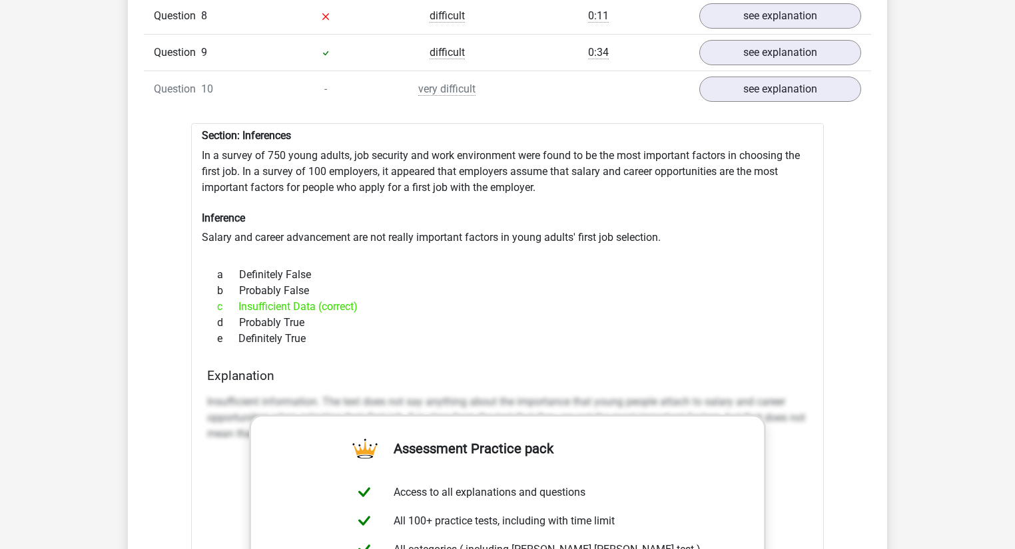
scroll to position [1385, 0]
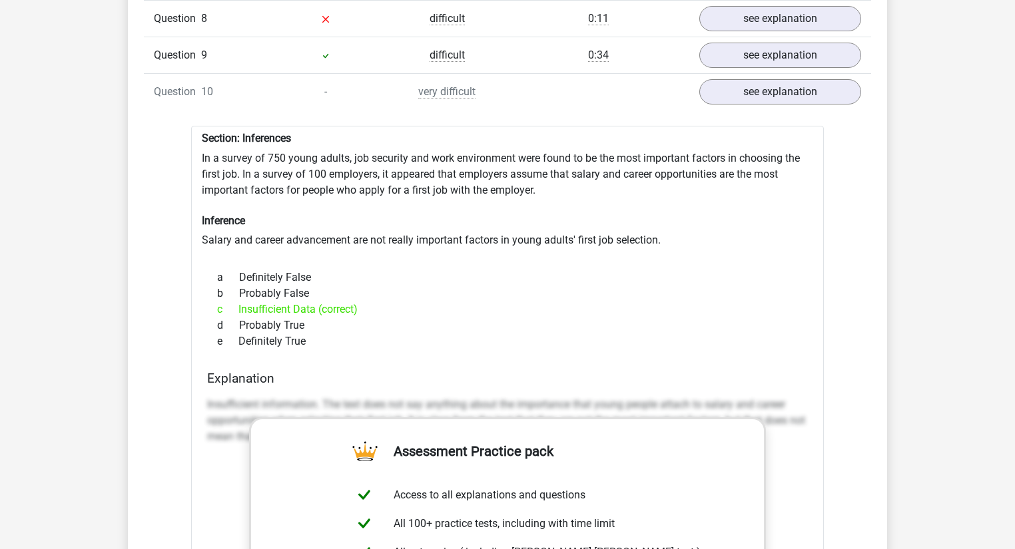
click at [360, 160] on div "Section: Inferences In a survey of 750 young adults, job security and work envi…" at bounding box center [507, 489] width 633 height 726
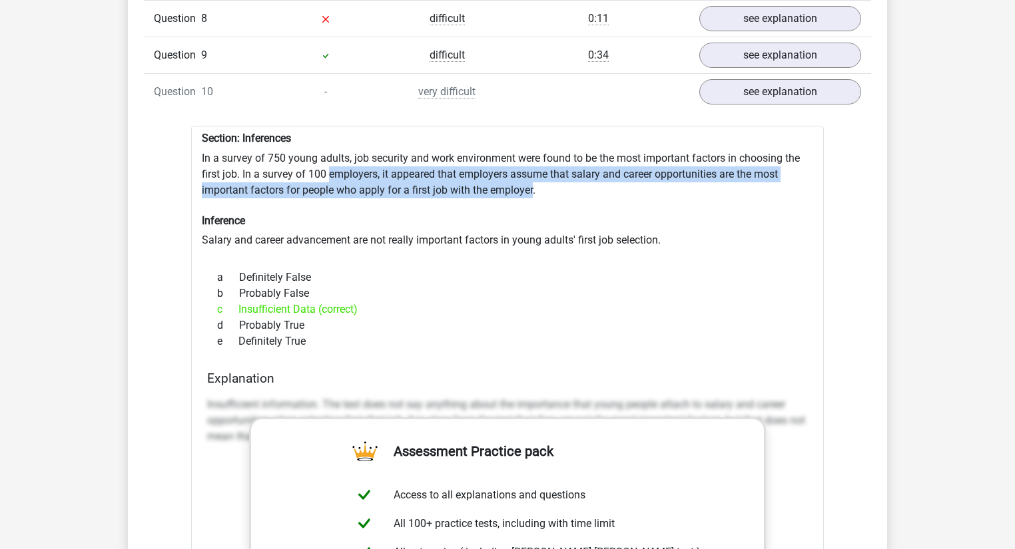
drag, startPoint x: 360, startPoint y: 160, endPoint x: 505, endPoint y: 171, distance: 144.9
click at [505, 171] on div "Section: Inferences In a survey of 750 young adults, job security and work envi…" at bounding box center [507, 489] width 633 height 726
click at [564, 168] on div "Section: Inferences In a survey of 750 young adults, job security and work envi…" at bounding box center [507, 489] width 633 height 726
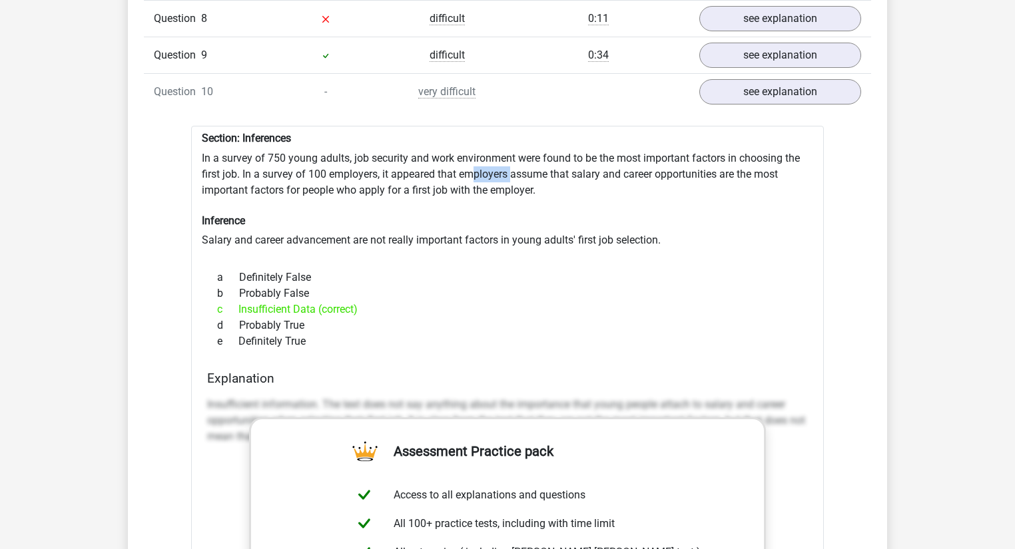
drag, startPoint x: 511, startPoint y: 160, endPoint x: 474, endPoint y: 160, distance: 36.6
click at [474, 160] on div "Section: Inferences In a survey of 750 young adults, job security and work envi…" at bounding box center [507, 489] width 633 height 726
drag, startPoint x: 463, startPoint y: 161, endPoint x: 724, endPoint y: 159, distance: 260.3
click at [724, 159] on div "Section: Inferences In a survey of 750 young adults, job security and work envi…" at bounding box center [507, 489] width 633 height 726
drag, startPoint x: 477, startPoint y: 144, endPoint x: 356, endPoint y: 139, distance: 120.6
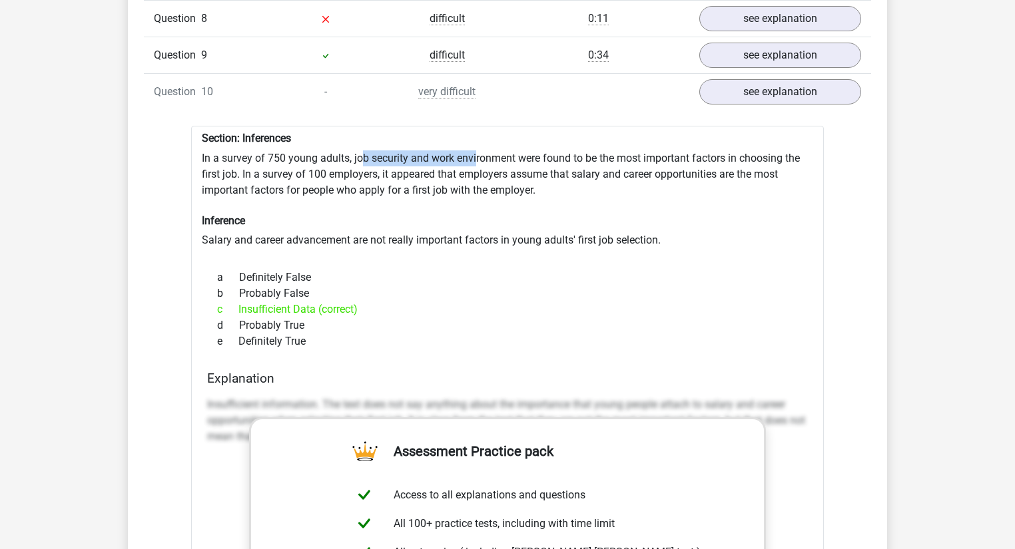
click at [356, 139] on div "Section: Inferences In a survey of 750 young adults, job security and work envi…" at bounding box center [507, 489] width 633 height 726
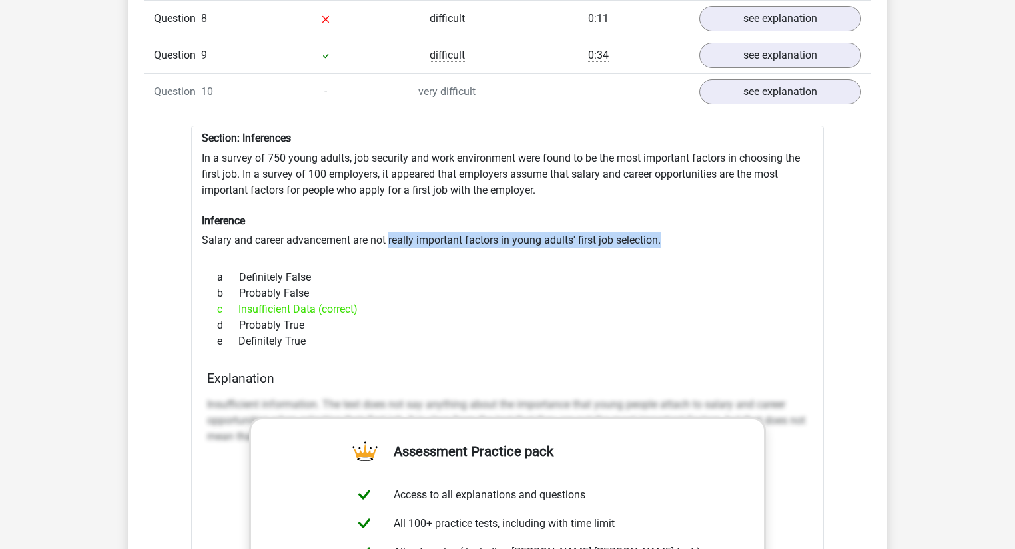
drag, startPoint x: 390, startPoint y: 227, endPoint x: 663, endPoint y: 226, distance: 273.7
click at [663, 226] on div "Section: Inferences In a survey of 750 young adults, job security and work envi…" at bounding box center [507, 489] width 633 height 726
click at [662, 228] on div "Section: Inferences In a survey of 750 young adults, job security and work envi…" at bounding box center [507, 489] width 633 height 726
drag, startPoint x: 663, startPoint y: 226, endPoint x: 426, endPoint y: 228, distance: 237.0
click at [426, 228] on div "Section: Inferences In a survey of 750 young adults, job security and work envi…" at bounding box center [507, 489] width 633 height 726
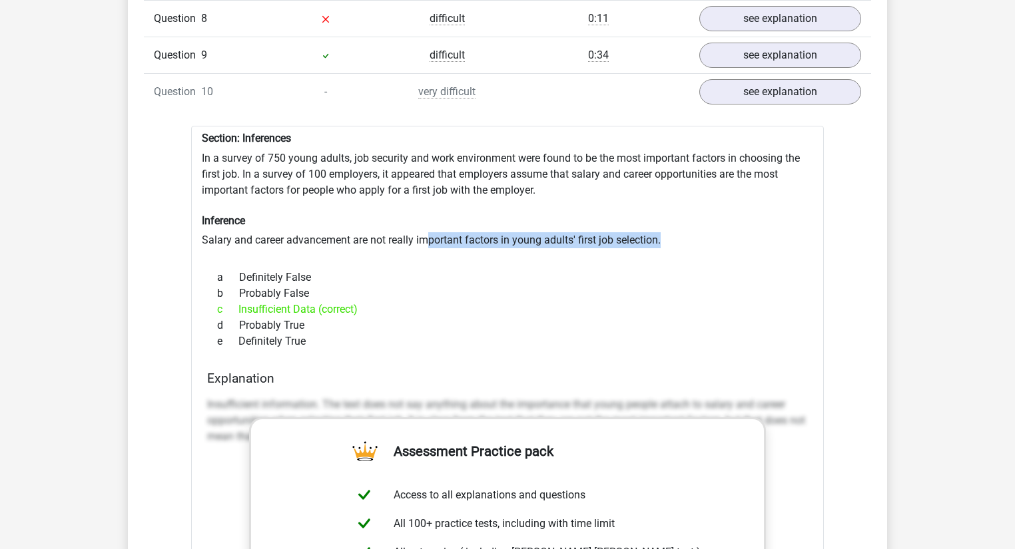
drag, startPoint x: 360, startPoint y: 294, endPoint x: 192, endPoint y: 297, distance: 168.5
click at [192, 297] on div "Section: Inferences In a survey of 750 young adults, job security and work envi…" at bounding box center [507, 489] width 633 height 726
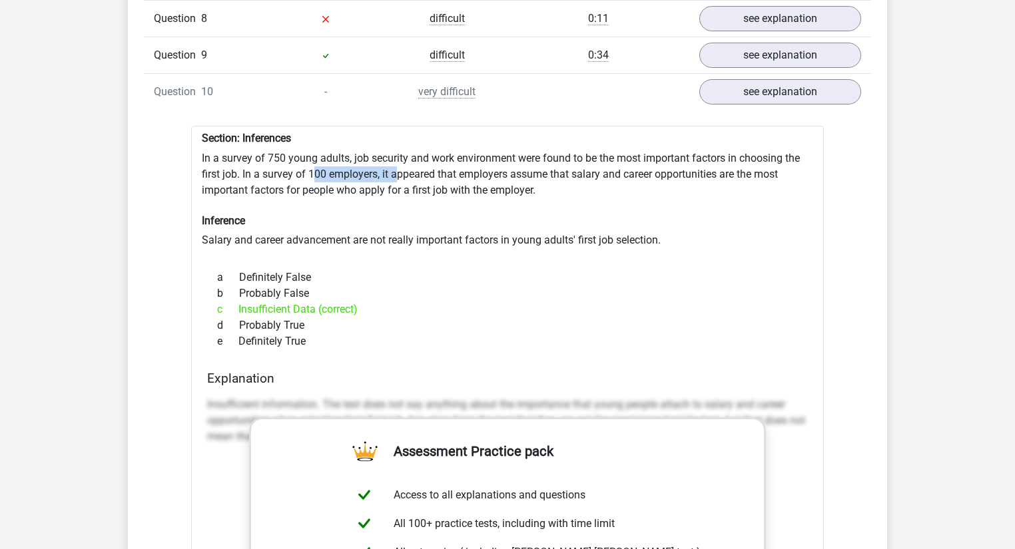
drag, startPoint x: 315, startPoint y: 160, endPoint x: 395, endPoint y: 162, distance: 80.6
click at [395, 162] on div "Section: Inferences In a survey of 750 young adults, job security and work envi…" at bounding box center [507, 489] width 633 height 726
drag, startPoint x: 655, startPoint y: 227, endPoint x: 487, endPoint y: 225, distance: 167.8
click at [487, 225] on div "Section: Inferences In a survey of 750 young adults, job security and work envi…" at bounding box center [507, 489] width 633 height 726
click at [560, 149] on div "Section: Inferences In a survey of 750 young adults, job security and work envi…" at bounding box center [507, 489] width 633 height 726
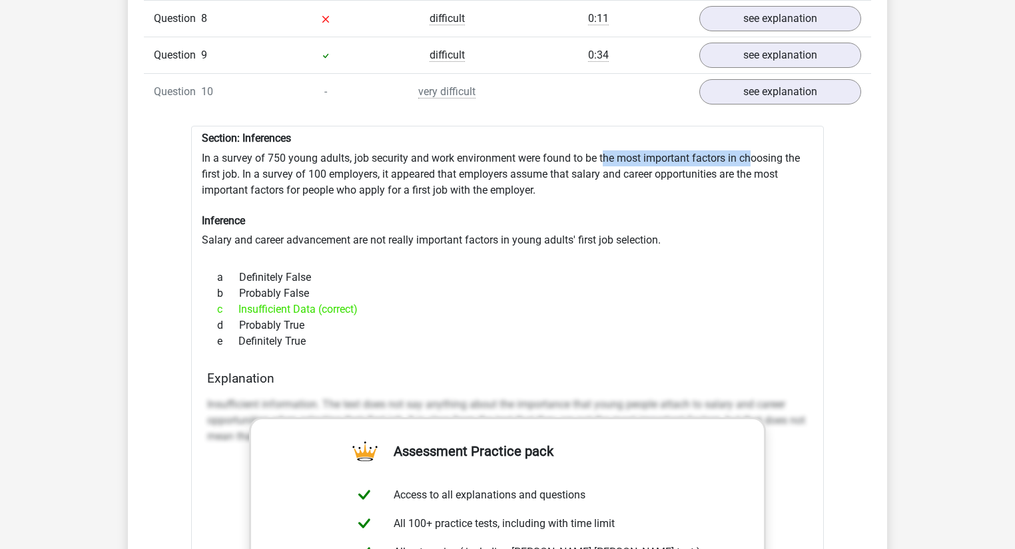
drag, startPoint x: 603, startPoint y: 142, endPoint x: 756, endPoint y: 146, distance: 152.5
click at [756, 146] on div "Section: Inferences In a survey of 750 young adults, job security and work envi…" at bounding box center [507, 489] width 633 height 726
drag, startPoint x: 587, startPoint y: 142, endPoint x: 560, endPoint y: 142, distance: 26.6
click at [583, 142] on div "Section: Inferences In a survey of 750 young adults, job security and work envi…" at bounding box center [507, 489] width 633 height 726
click at [509, 146] on div "Section: Inferences In a survey of 750 young adults, job security and work envi…" at bounding box center [507, 489] width 633 height 726
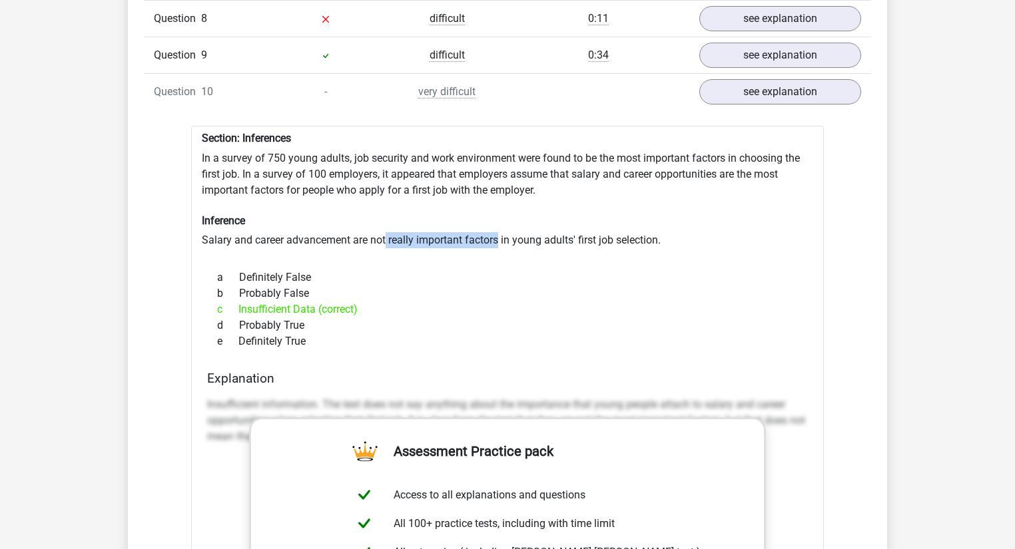
drag, startPoint x: 386, startPoint y: 226, endPoint x: 497, endPoint y: 228, distance: 111.9
click at [497, 228] on div "Section: Inferences In a survey of 750 young adults, job security and work envi…" at bounding box center [507, 489] width 633 height 726
click at [504, 228] on div "Section: Inferences In a survey of 750 young adults, job security and work envi…" at bounding box center [507, 489] width 633 height 726
drag, startPoint x: 575, startPoint y: 227, endPoint x: 298, endPoint y: 226, distance: 277.0
click at [283, 222] on div "Section: Inferences In a survey of 750 young adults, job security and work envi…" at bounding box center [507, 489] width 633 height 726
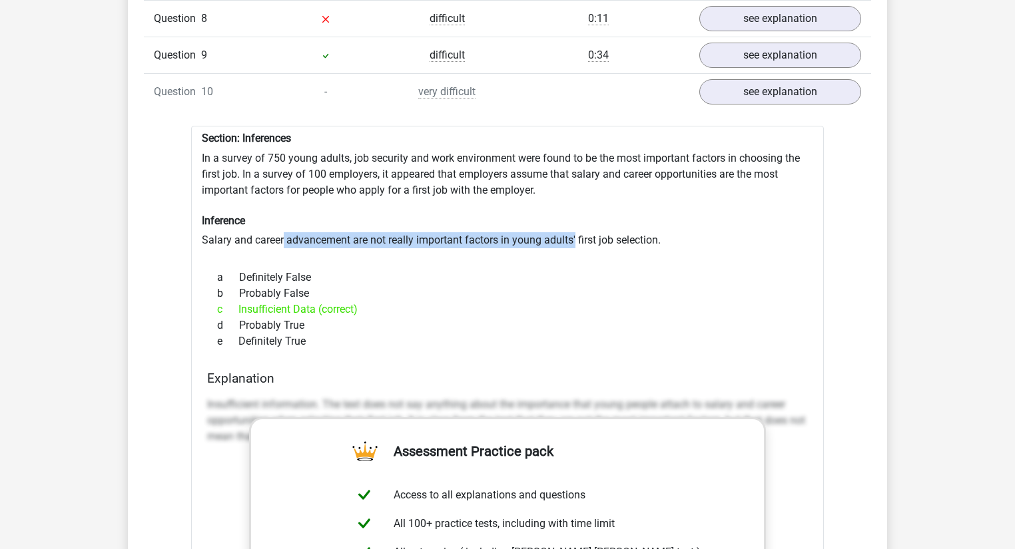
click at [370, 228] on div "Section: Inferences In a survey of 750 young adults, job security and work envi…" at bounding box center [507, 489] width 633 height 726
drag, startPoint x: 372, startPoint y: 299, endPoint x: 208, endPoint y: 289, distance: 164.1
click at [207, 302] on div "c Insufficient Data (correct)" at bounding box center [507, 310] width 601 height 16
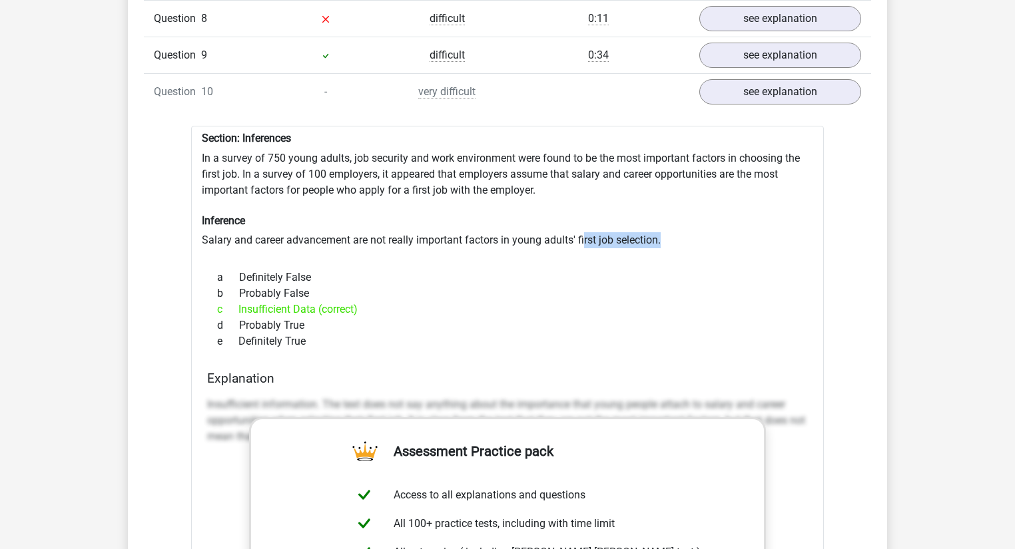
drag, startPoint x: 645, startPoint y: 224, endPoint x: 468, endPoint y: 240, distance: 177.8
click at [506, 228] on div "Section: Inferences In a survey of 750 young adults, job security and work envi…" at bounding box center [507, 489] width 633 height 726
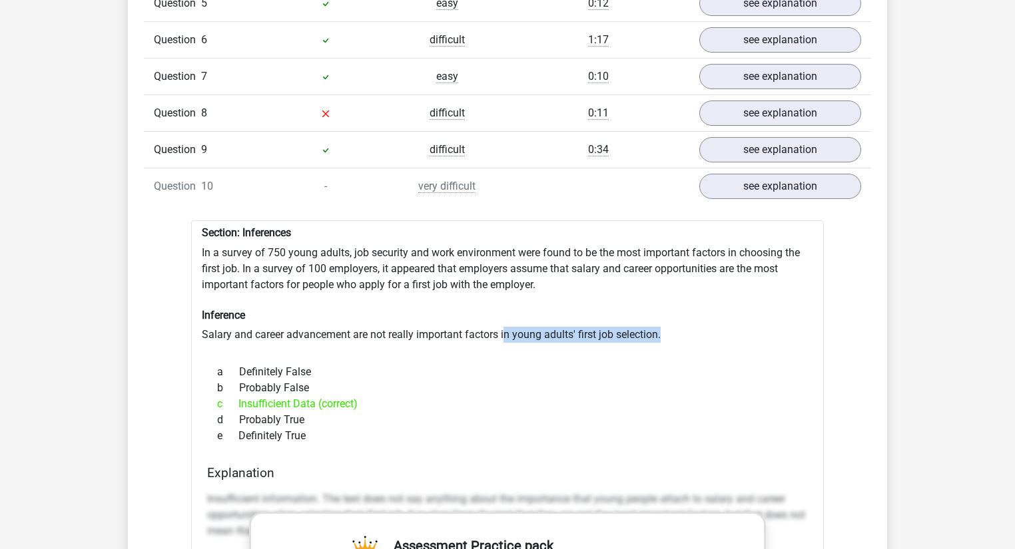
scroll to position [1172, 0]
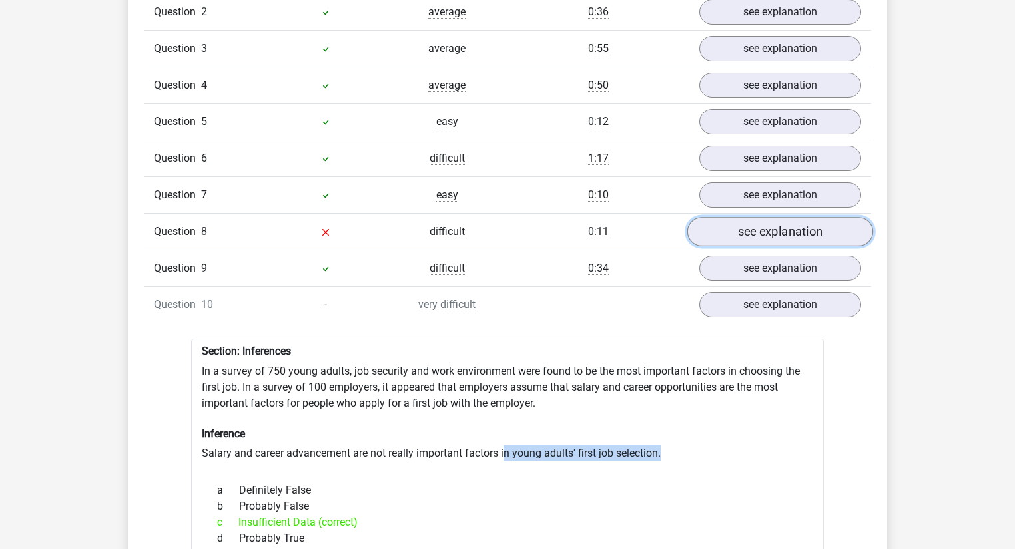
click at [783, 228] on link "see explanation" at bounding box center [780, 231] width 186 height 29
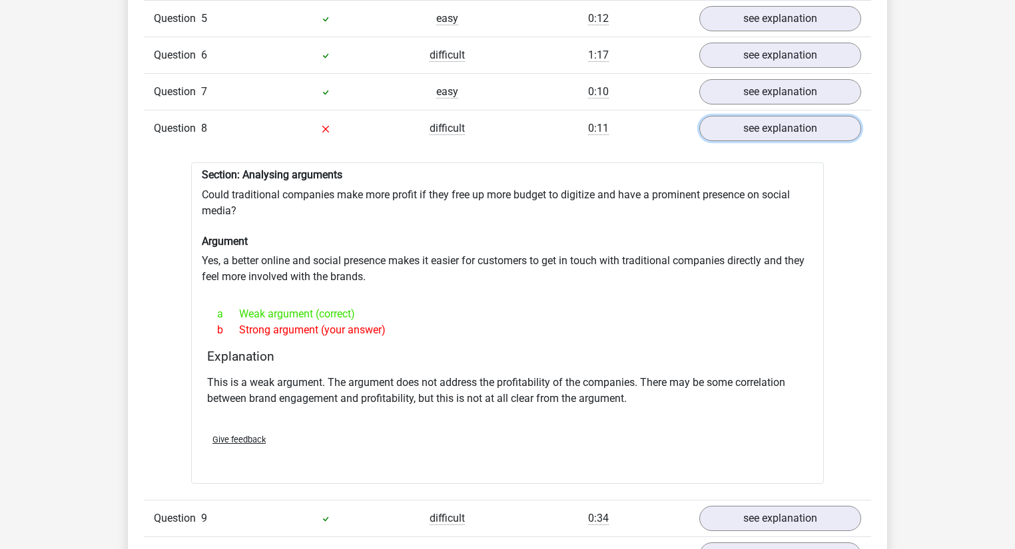
scroll to position [1278, 0]
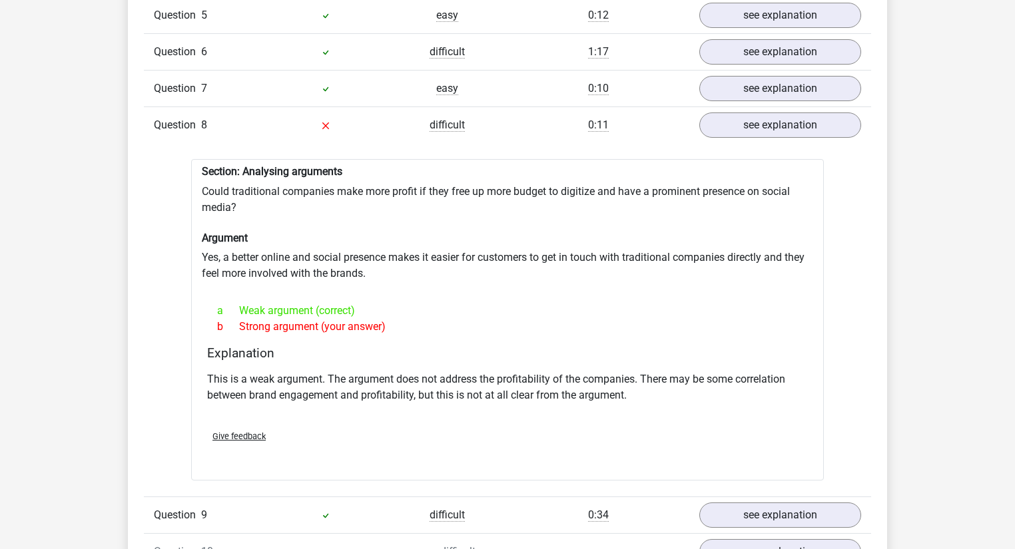
drag, startPoint x: 382, startPoint y: 300, endPoint x: 230, endPoint y: 300, distance: 151.8
click at [230, 303] on div "a Weak argument (correct)" at bounding box center [507, 311] width 601 height 16
click at [648, 379] on p "This is a weak argument. The argument does not address the profitability of the…" at bounding box center [507, 388] width 601 height 32
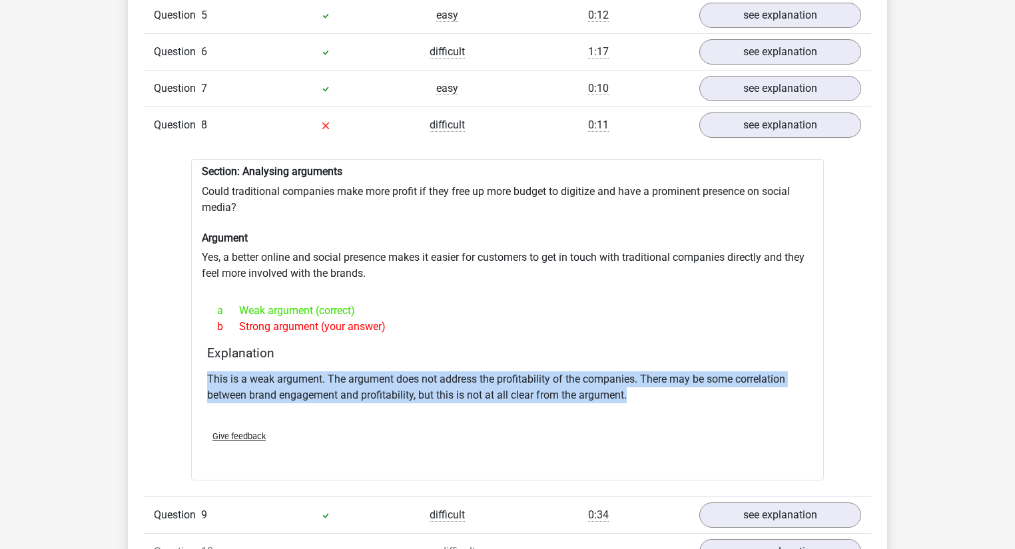
drag, startPoint x: 645, startPoint y: 386, endPoint x: 208, endPoint y: 352, distance: 438.1
click at [208, 352] on div "Explanation This is a weak argument. The argument does not address the profitab…" at bounding box center [507, 383] width 611 height 74
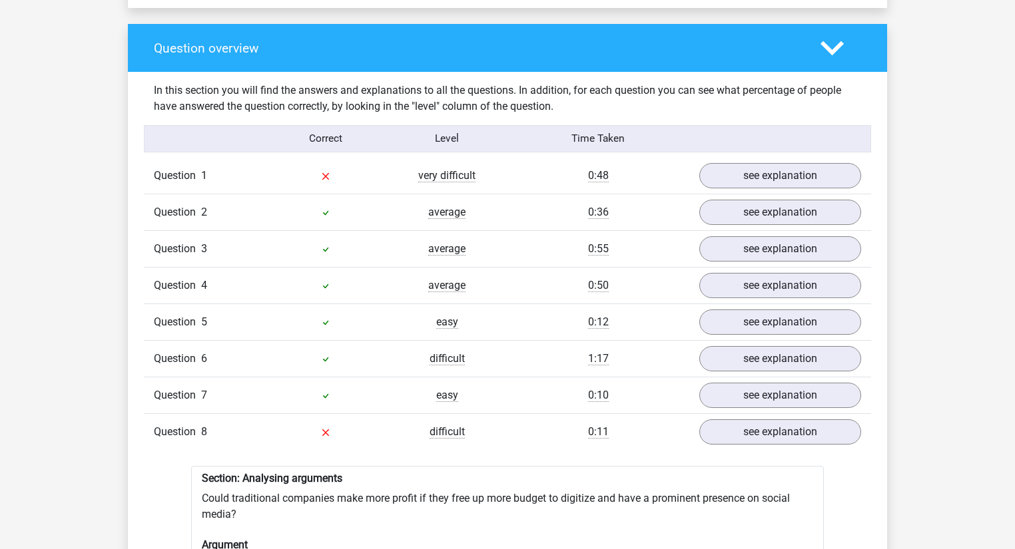
scroll to position [959, 0]
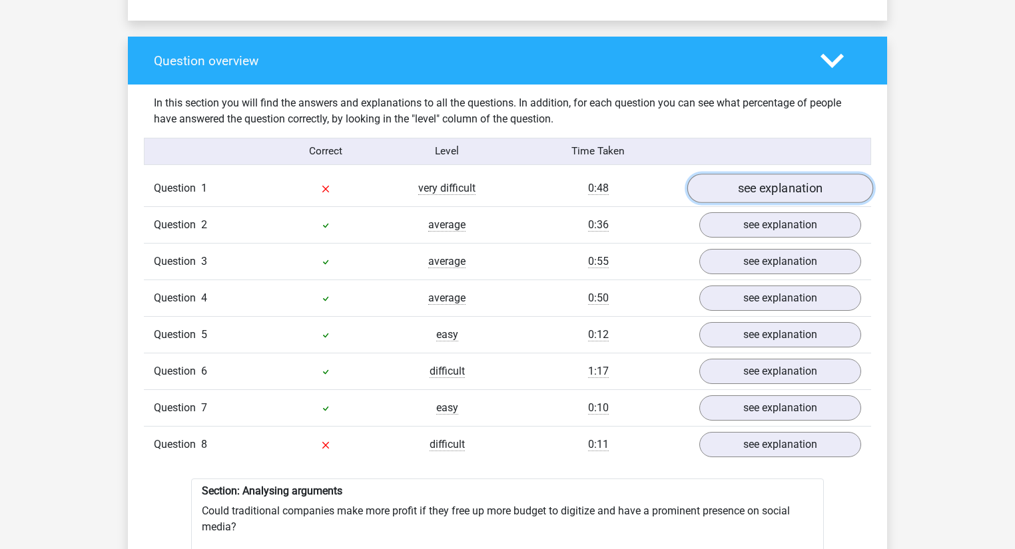
click at [810, 188] on link "see explanation" at bounding box center [780, 188] width 186 height 29
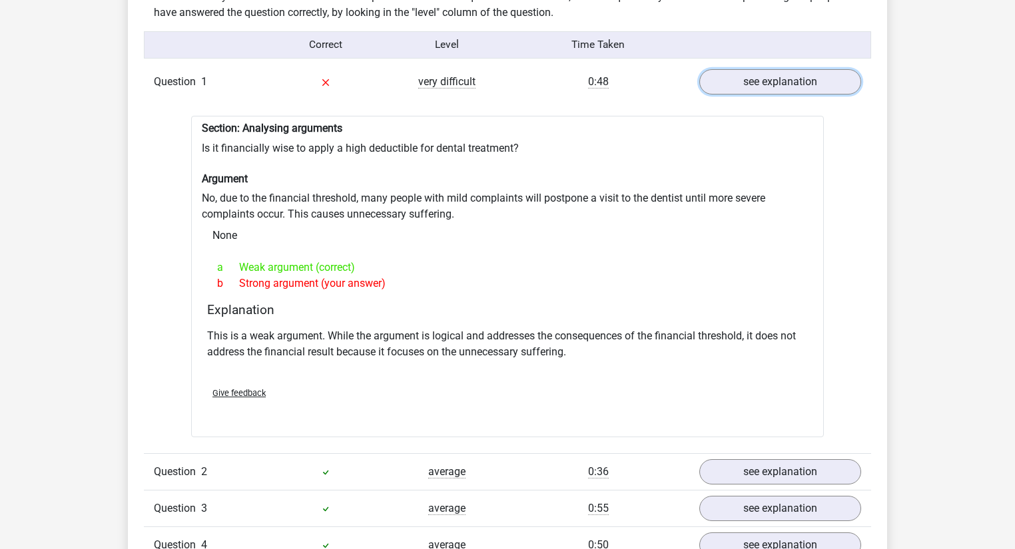
scroll to position [1065, 0]
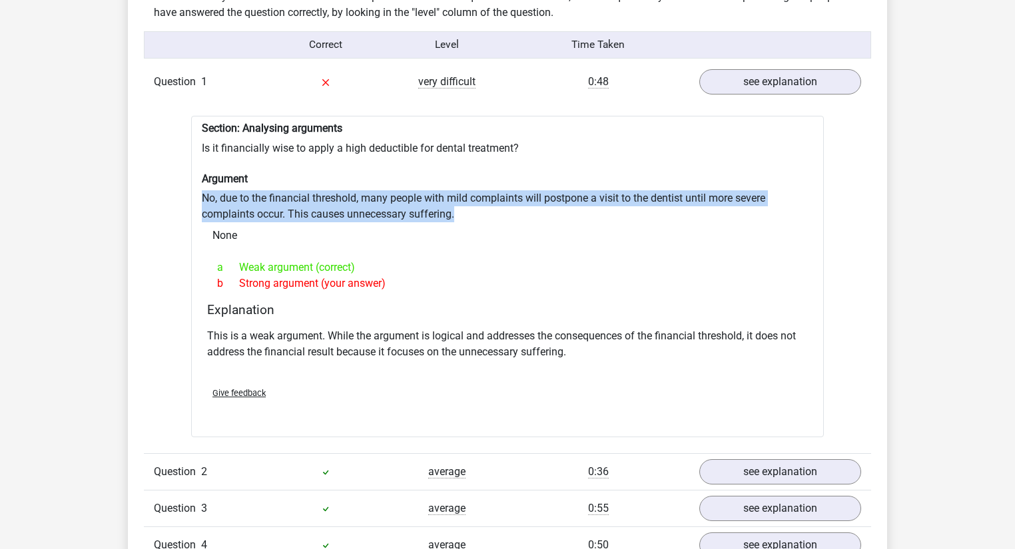
drag, startPoint x: 410, startPoint y: 200, endPoint x: 173, endPoint y: 182, distance: 237.7
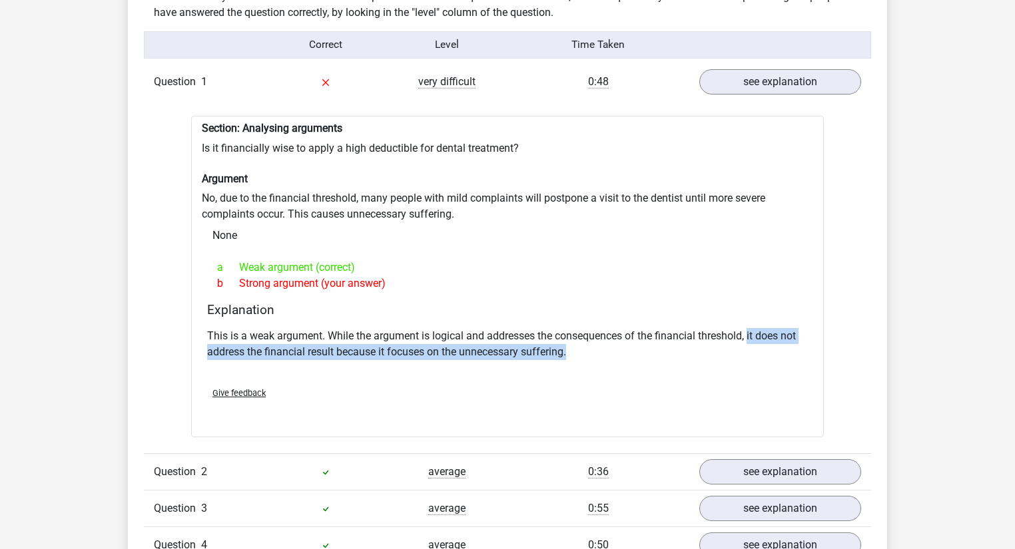
drag, startPoint x: 573, startPoint y: 344, endPoint x: 748, endPoint y: 328, distance: 176.4
click at [748, 328] on p "This is a weak argument. While the argument is logical and addresses the conseq…" at bounding box center [507, 344] width 601 height 32
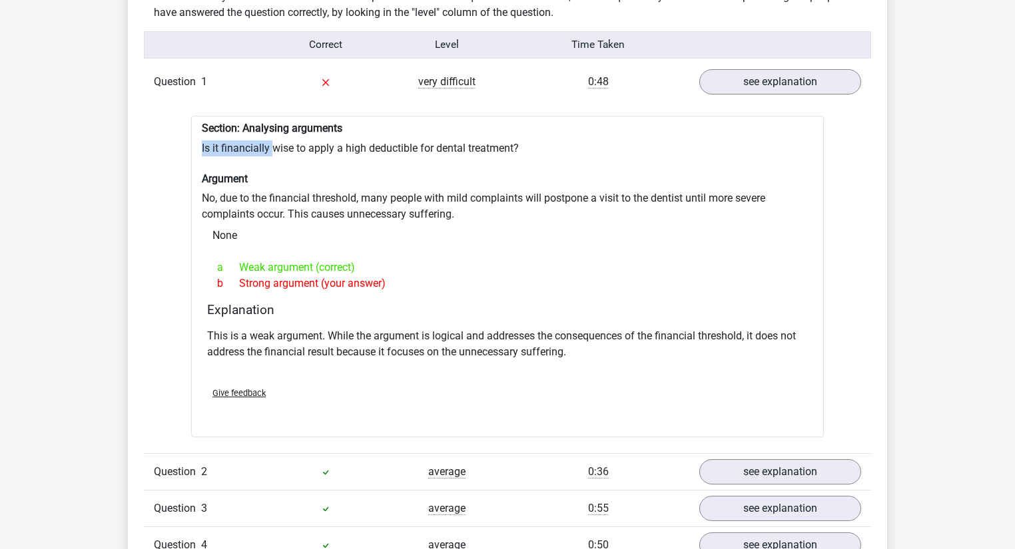
drag, startPoint x: 255, startPoint y: 141, endPoint x: 194, endPoint y: 139, distance: 61.3
click at [194, 139] on div "Section: Analysing arguments Is it financially wise to apply a high deductible …" at bounding box center [507, 277] width 633 height 322
drag, startPoint x: 297, startPoint y: 138, endPoint x: 325, endPoint y: 142, distance: 28.2
click at [318, 141] on div "Section: Analysing arguments Is it financially wise to apply a high deductible …" at bounding box center [507, 277] width 633 height 322
drag, startPoint x: 467, startPoint y: 157, endPoint x: 500, endPoint y: 162, distance: 33.1
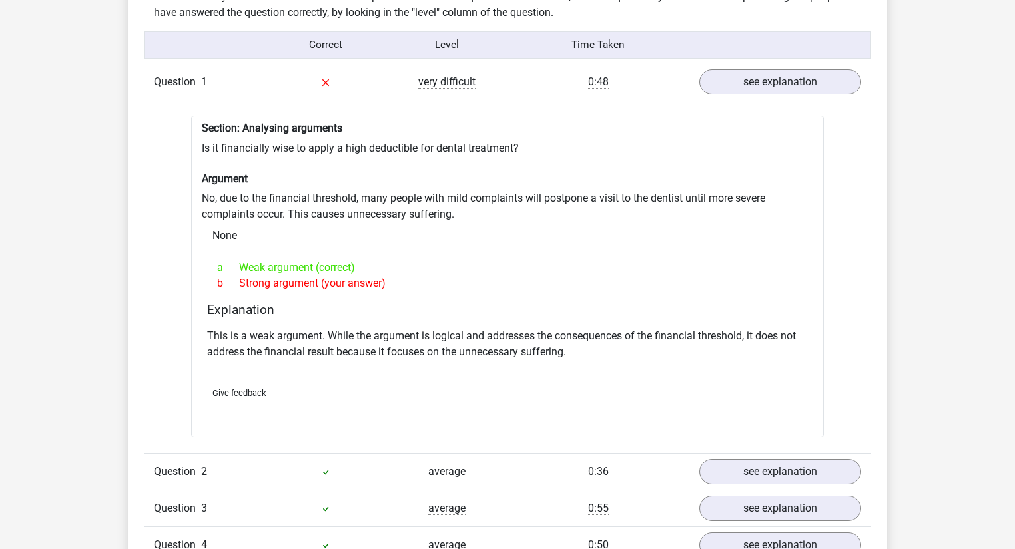
click at [484, 160] on div "Section: Analysing arguments Is it financially wise to apply a high deductible …" at bounding box center [507, 277] width 633 height 322
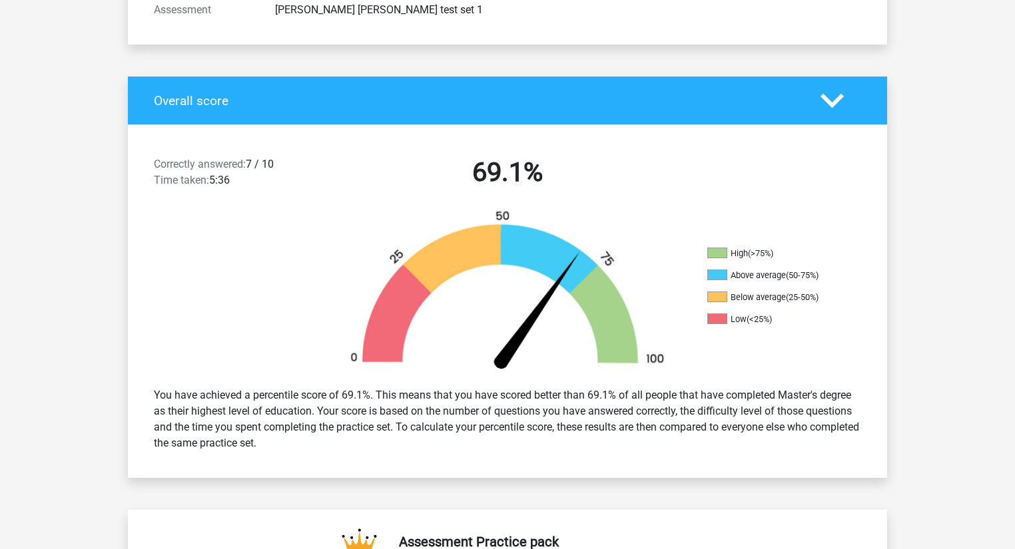
scroll to position [213, 0]
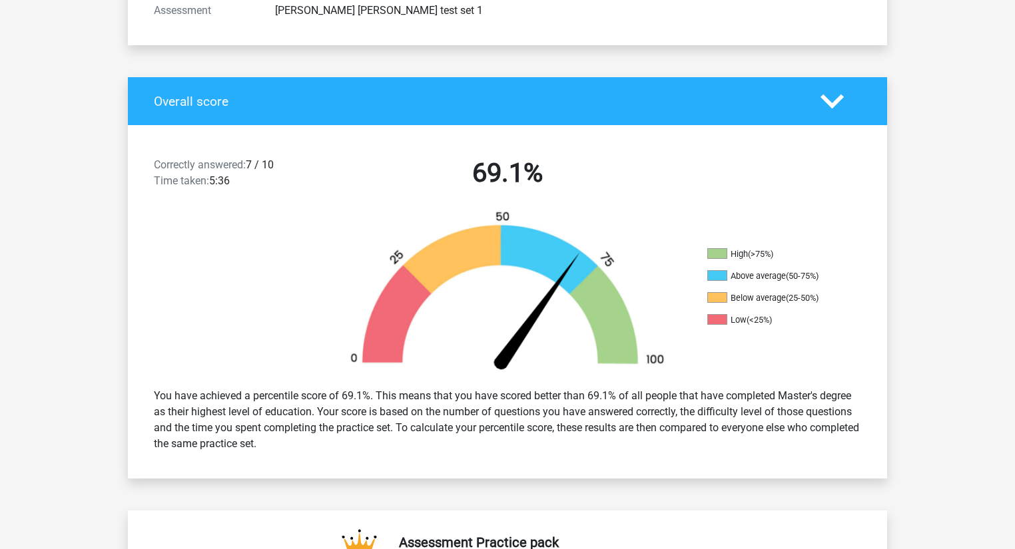
drag, startPoint x: 759, startPoint y: 277, endPoint x: 815, endPoint y: 278, distance: 55.9
click at [814, 280] on li "Above average (50-75%)" at bounding box center [773, 276] width 133 height 12
click at [790, 253] on li "High (>75%)" at bounding box center [773, 254] width 133 height 12
drag, startPoint x: 762, startPoint y: 254, endPoint x: 683, endPoint y: 254, distance: 78.6
click at [683, 254] on div "High (>75%) Above average (50-75%) Below average (25-50%) Low (<25%)" at bounding box center [507, 293] width 759 height 167
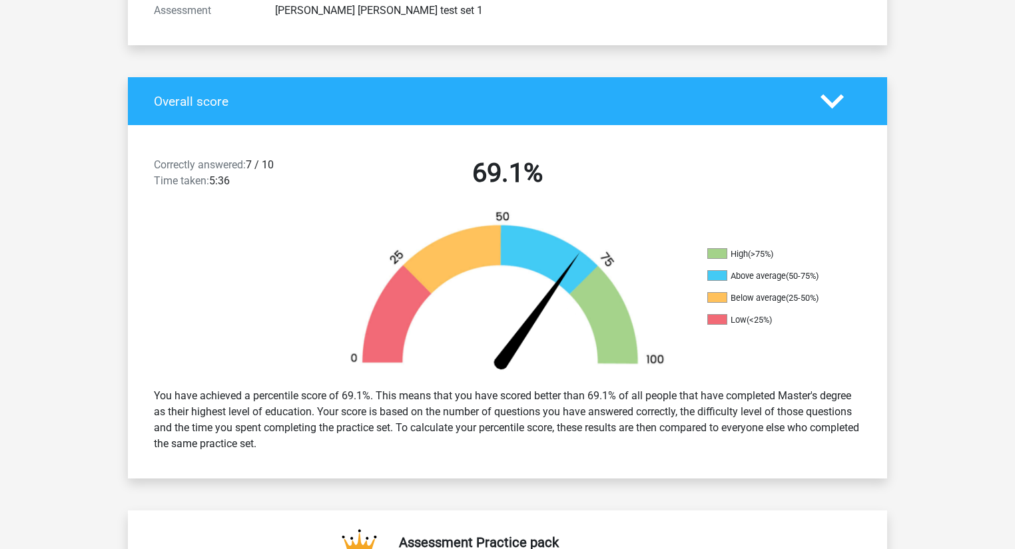
click at [644, 290] on img at bounding box center [508, 293] width 360 height 167
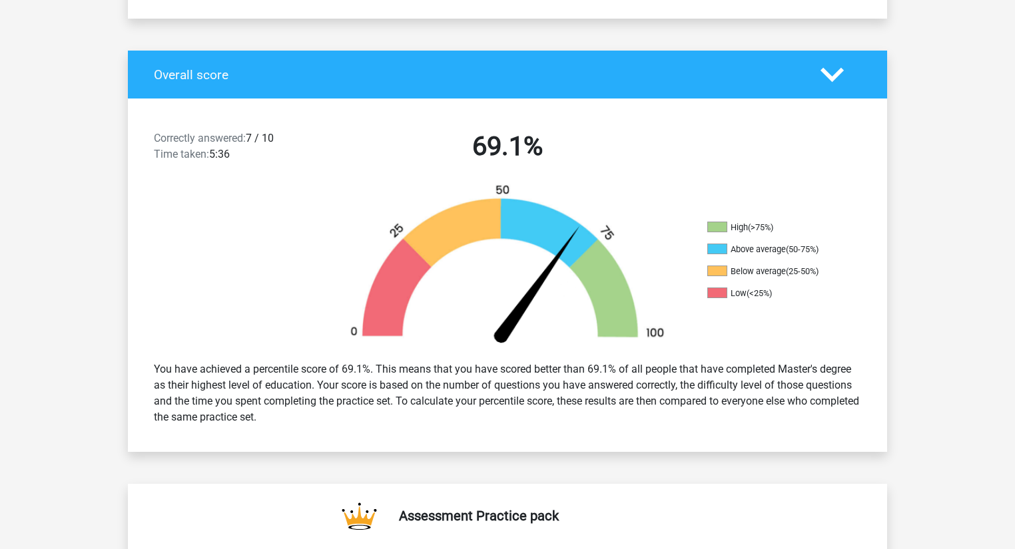
scroll to position [266, 0]
